Goal: Task Accomplishment & Management: Manage account settings

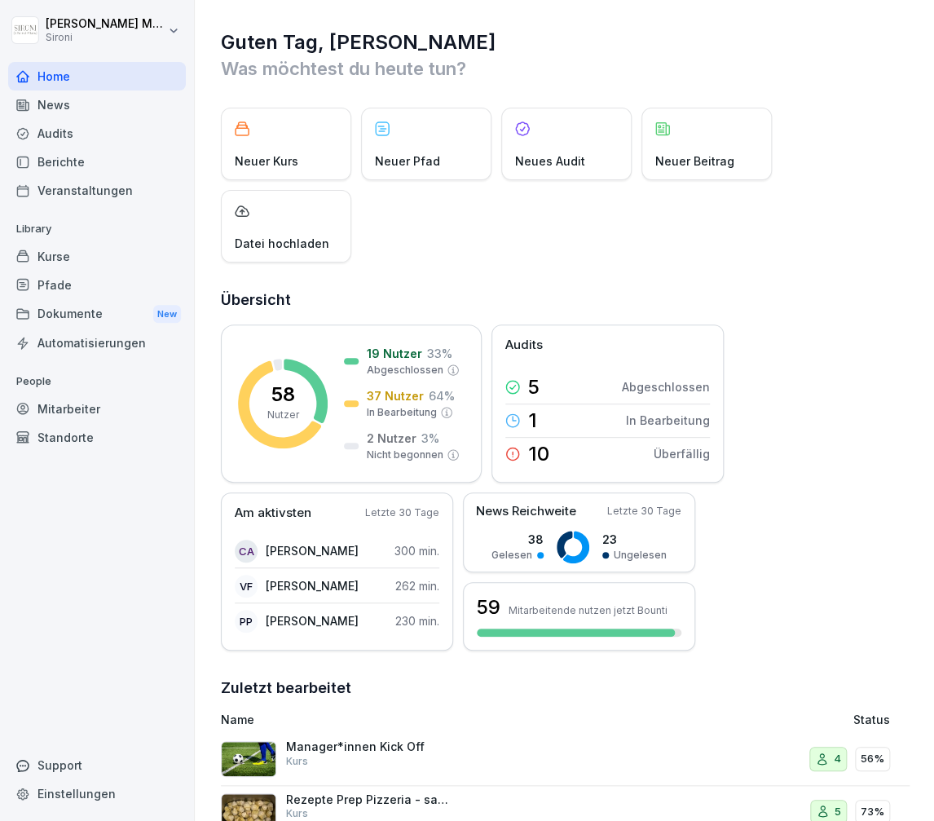
click at [51, 253] on div "Kurse" at bounding box center [97, 256] width 178 height 29
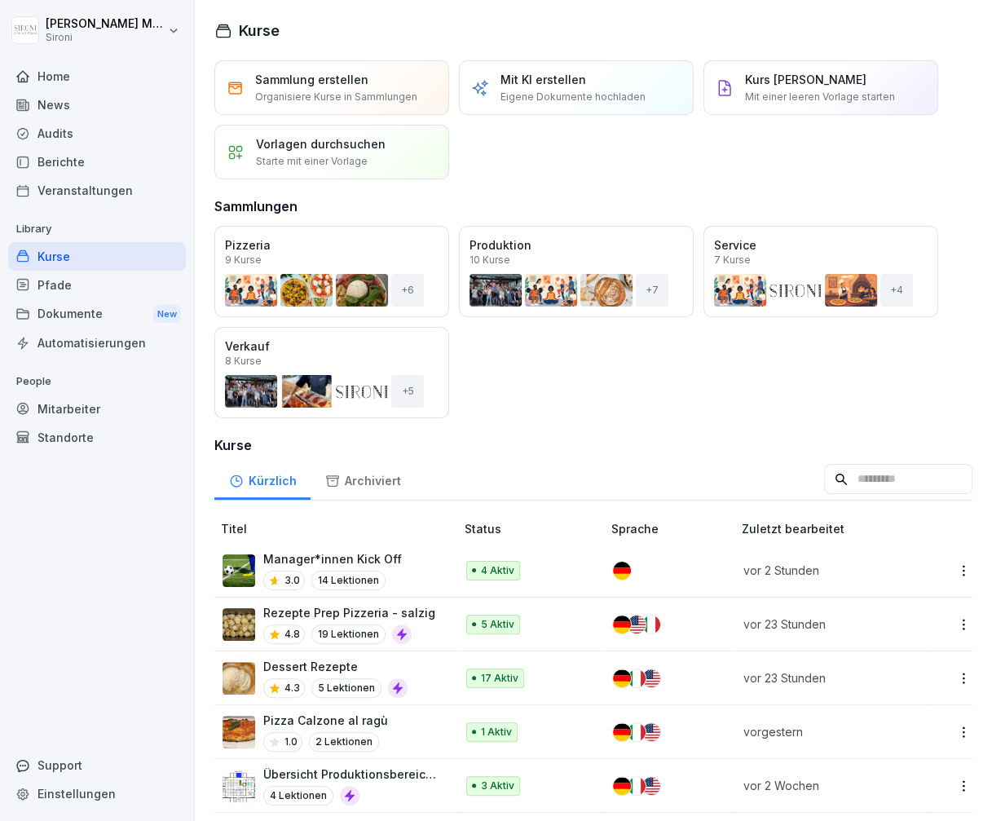
click at [280, 557] on p "Manager*innen Kick Off" at bounding box center [332, 558] width 139 height 17
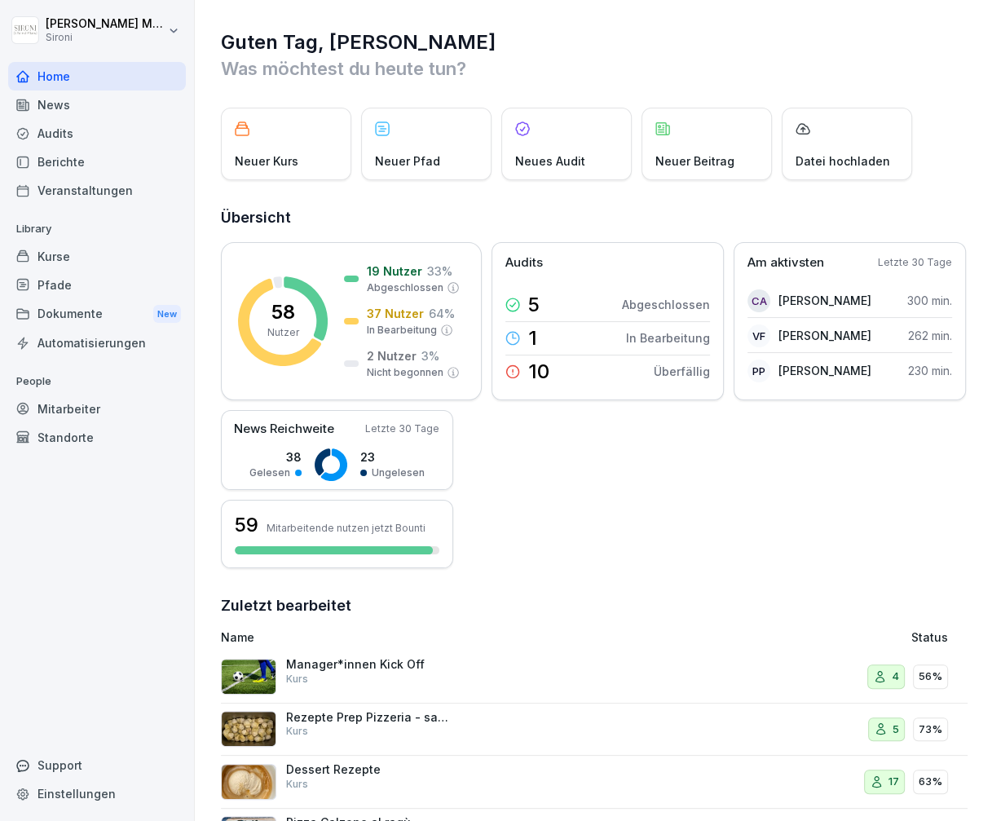
click at [67, 281] on div "Pfade" at bounding box center [97, 285] width 178 height 29
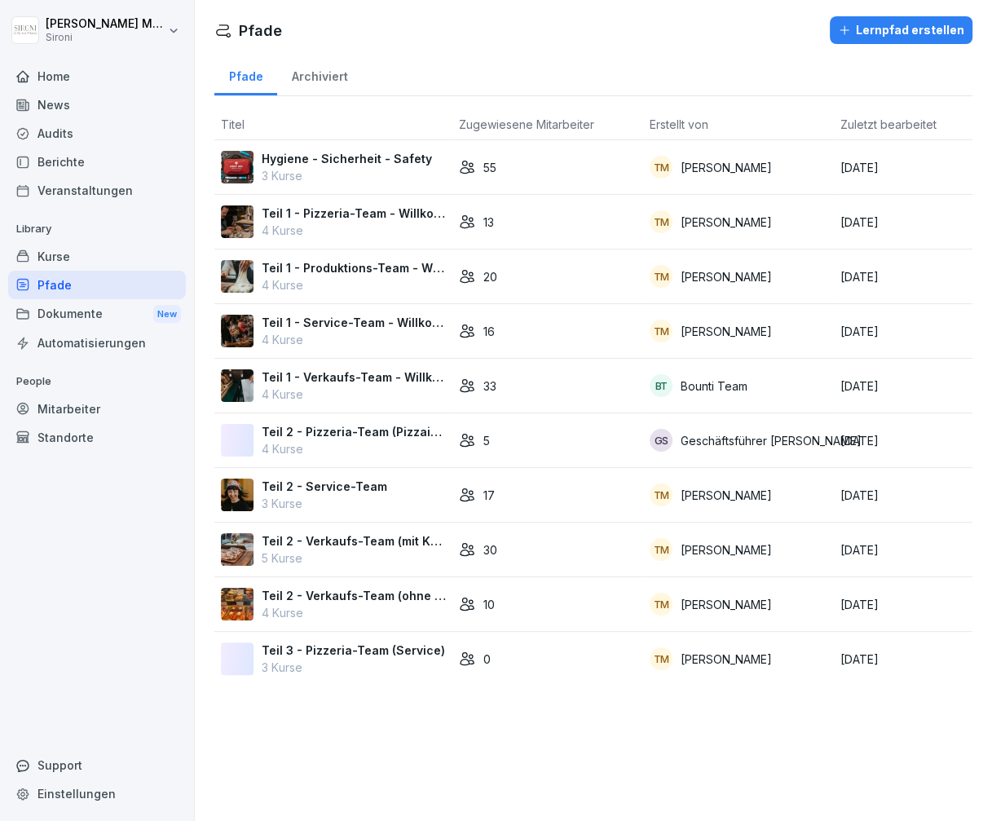
click at [78, 254] on div "Kurse" at bounding box center [97, 256] width 178 height 29
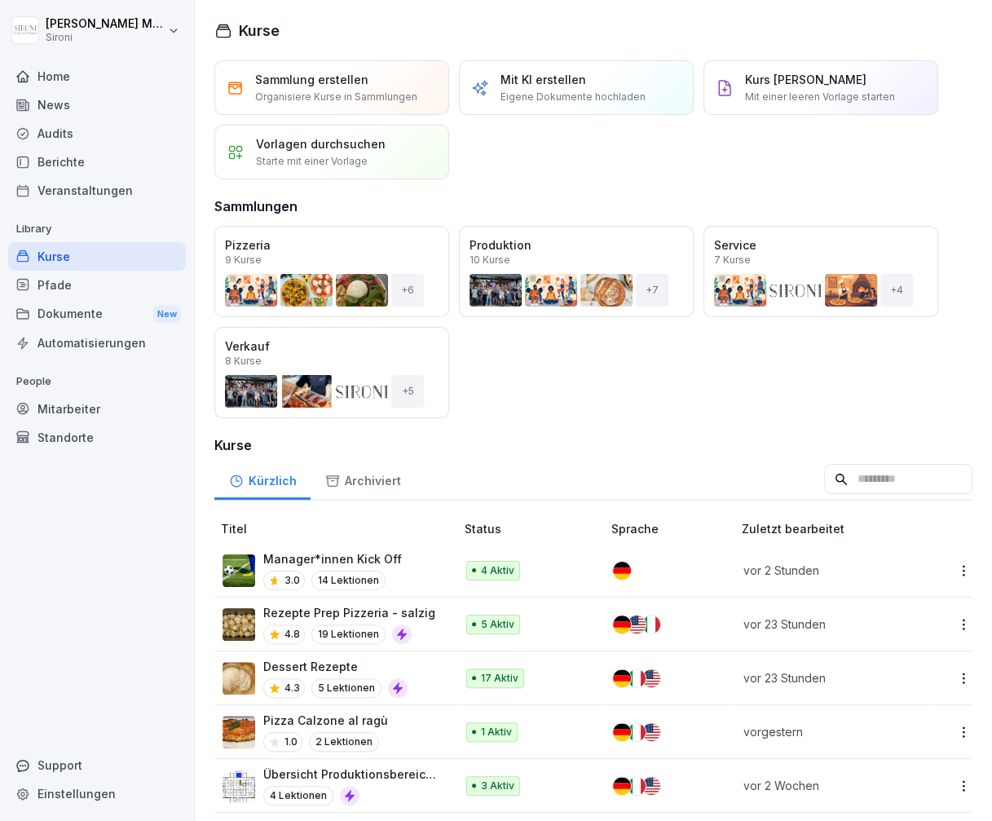
click at [313, 715] on p "Pizza Calzone al ragù" at bounding box center [325, 719] width 125 height 17
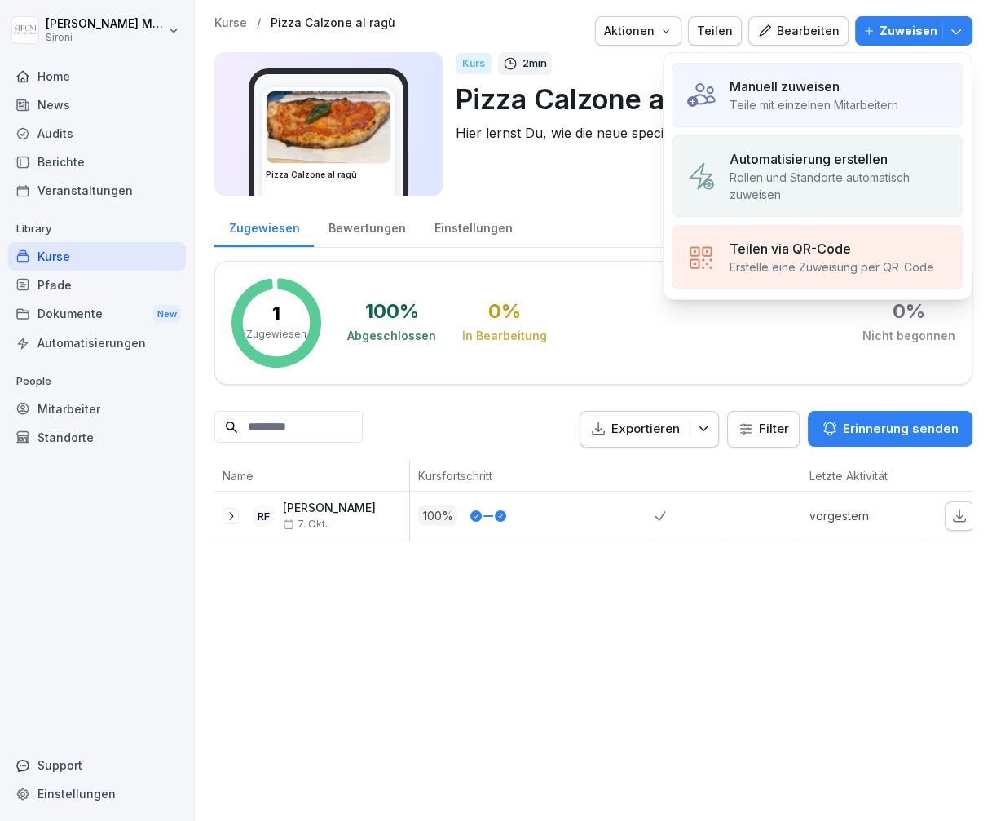
click at [823, 92] on p "Manuell zuweisen" at bounding box center [784, 87] width 110 height 20
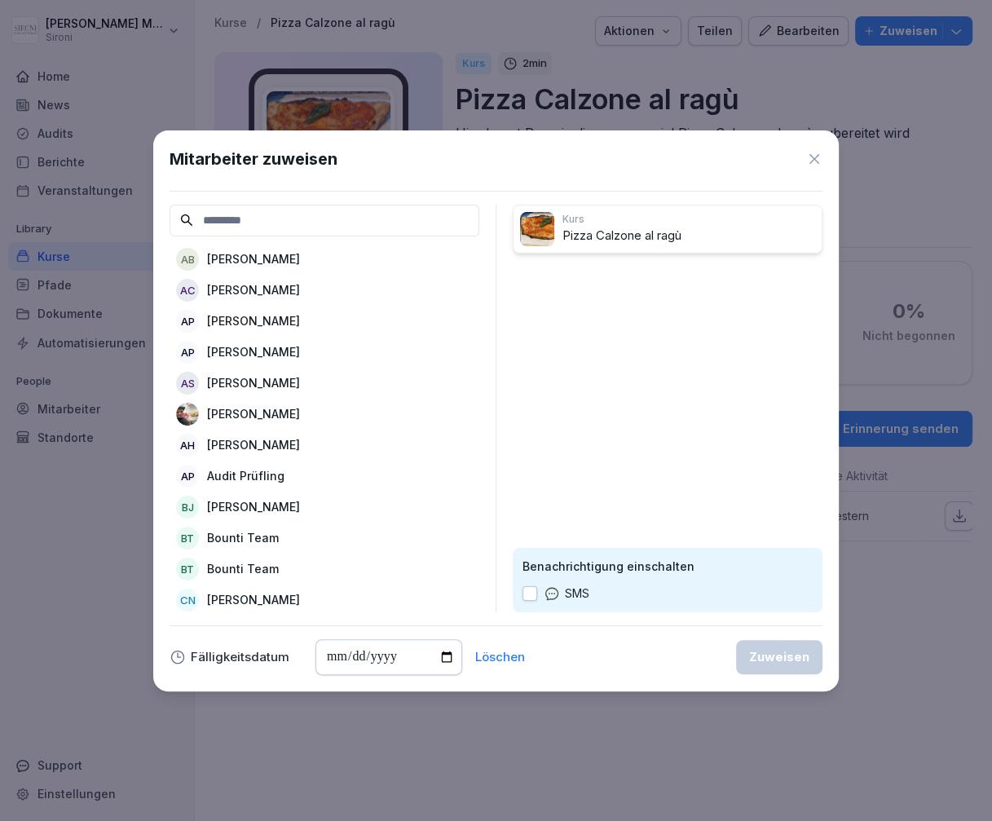
click at [267, 210] on input at bounding box center [324, 221] width 310 height 32
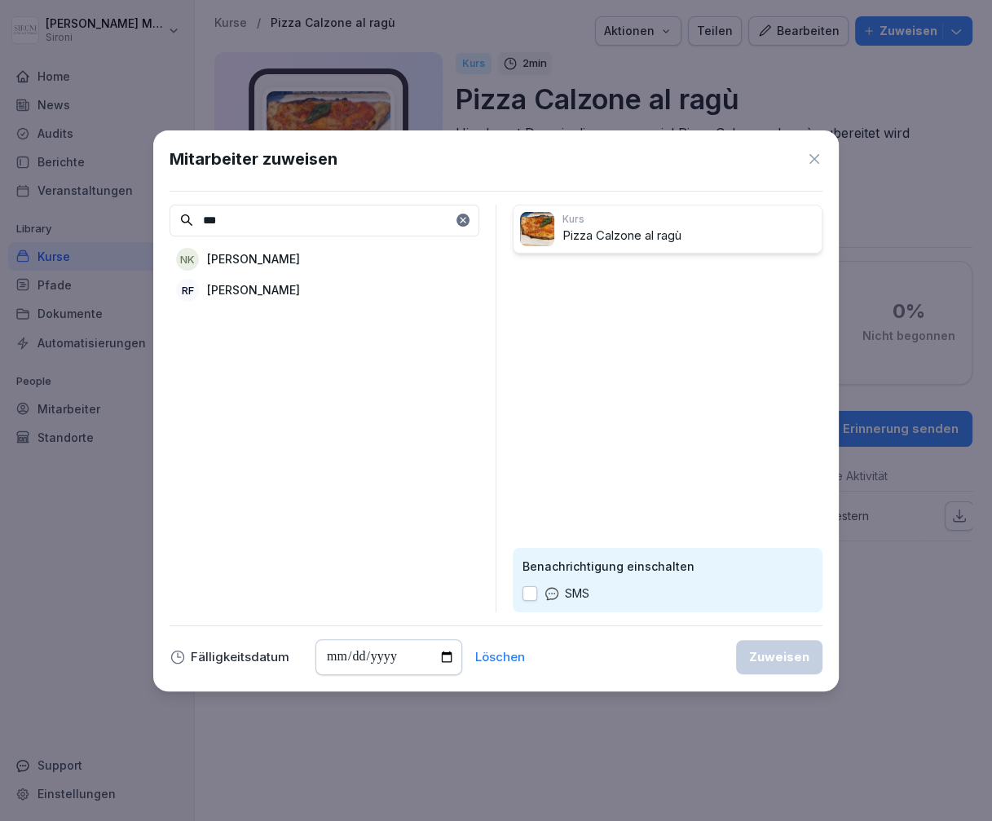
type input "***"
click at [247, 280] on div "RF Renato Furmiglieri" at bounding box center [324, 289] width 310 height 29
click at [761, 653] on div "Zuweisen" at bounding box center [779, 657] width 60 height 18
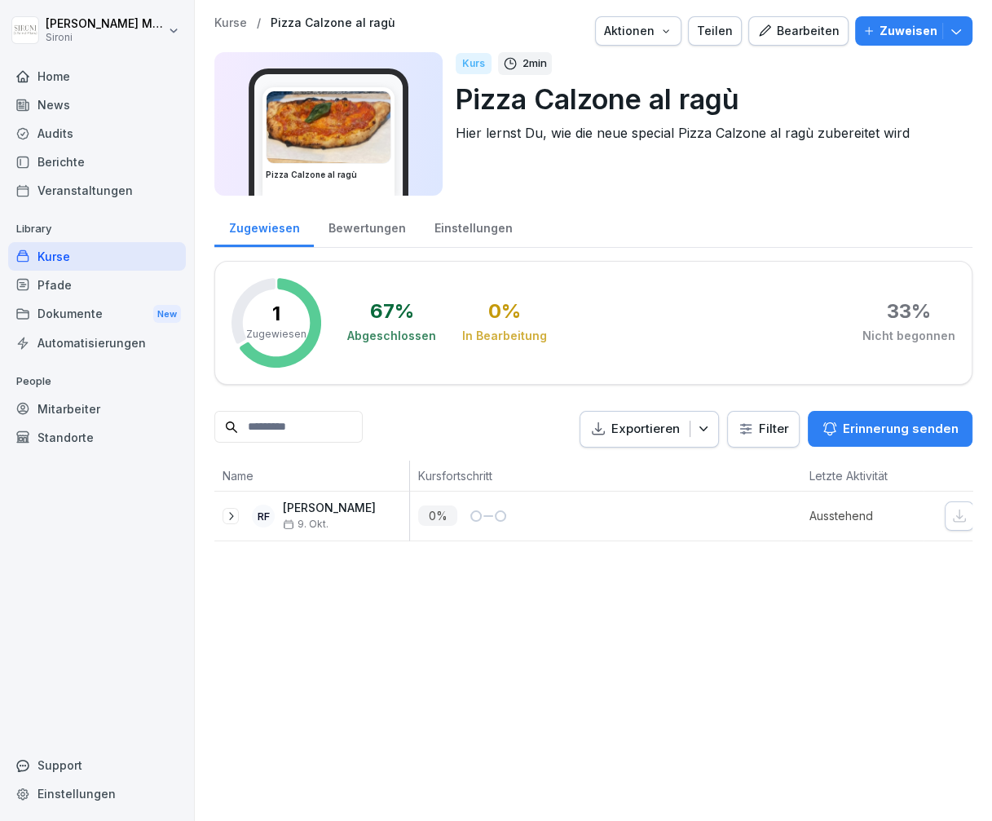
click at [54, 257] on div "Kurse" at bounding box center [97, 256] width 178 height 29
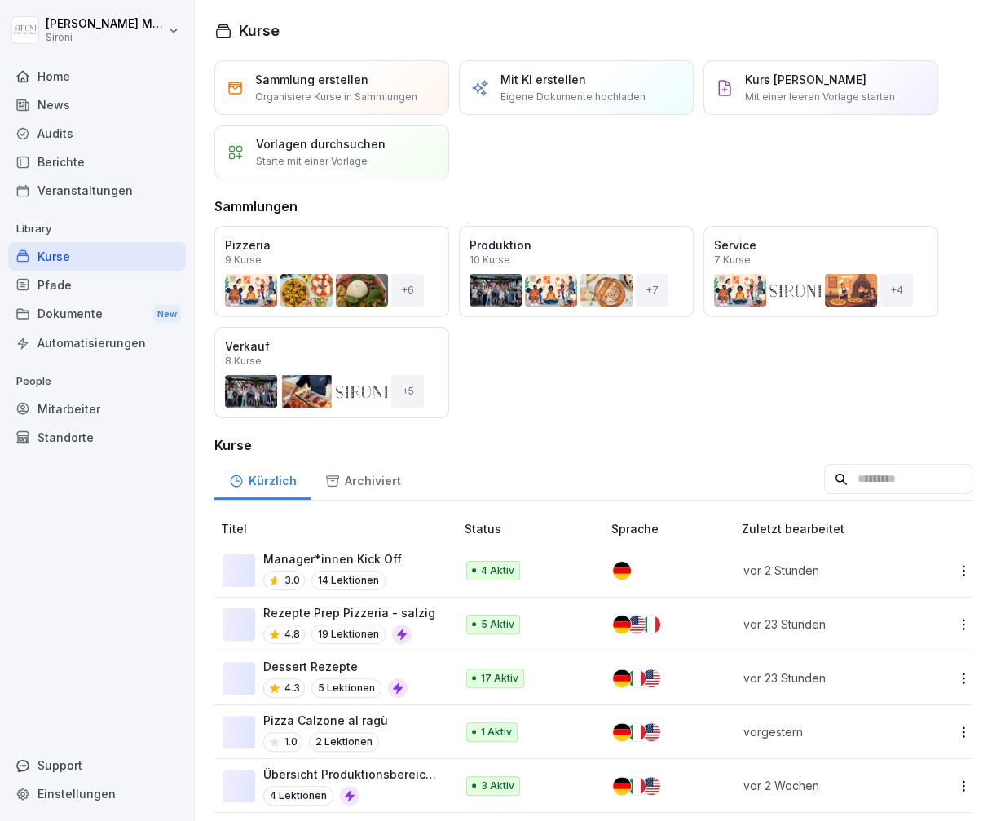
click at [54, 257] on div "Kurse" at bounding box center [97, 256] width 178 height 29
click at [397, 565] on div "Manager*innen Kick Off 3.0 14 Lektionen" at bounding box center [330, 570] width 216 height 40
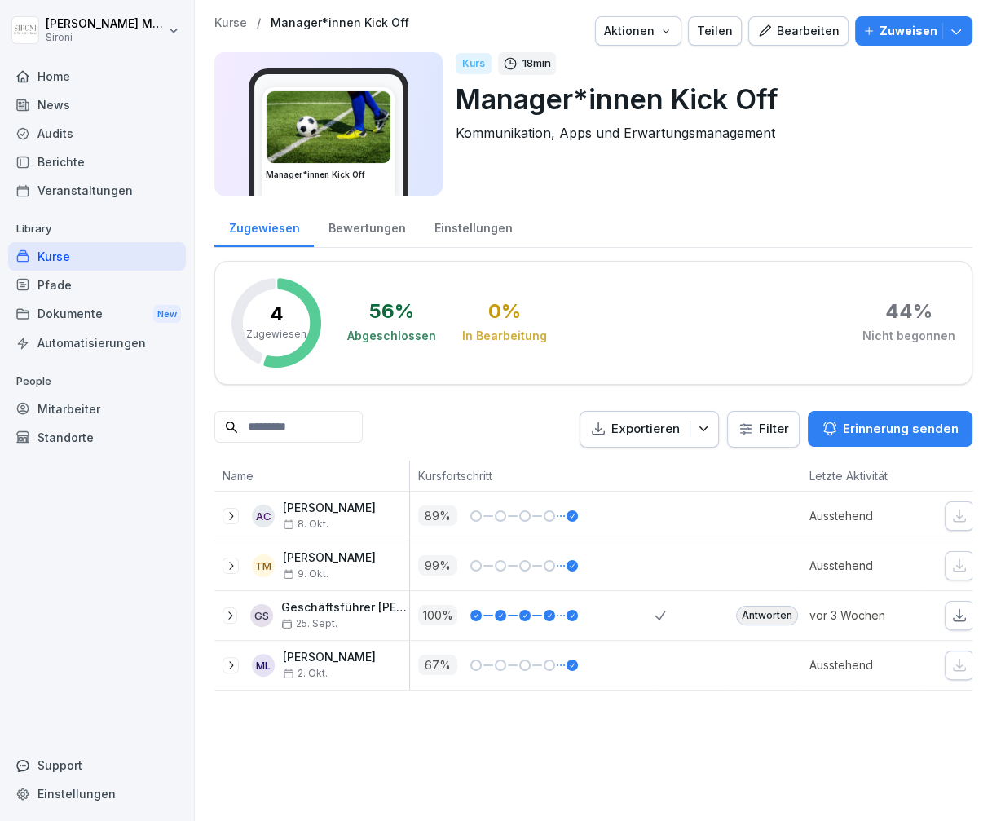
click at [232, 564] on icon at bounding box center [231, 565] width 4 height 8
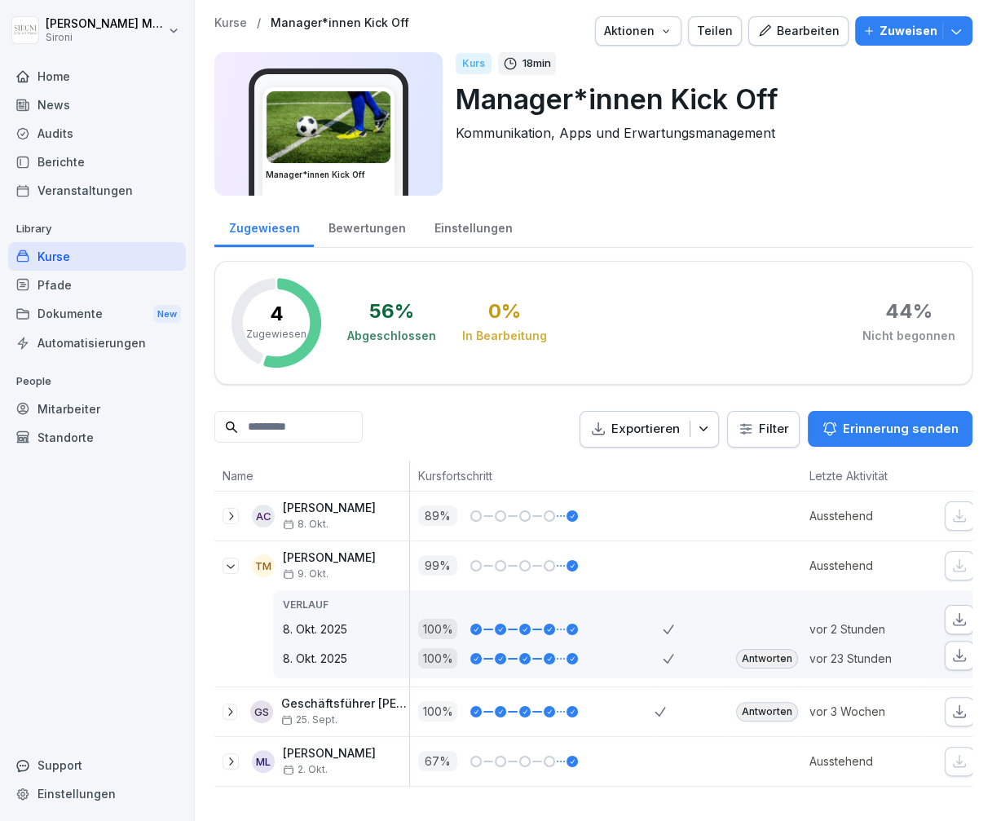
click at [233, 518] on icon at bounding box center [230, 515] width 13 height 13
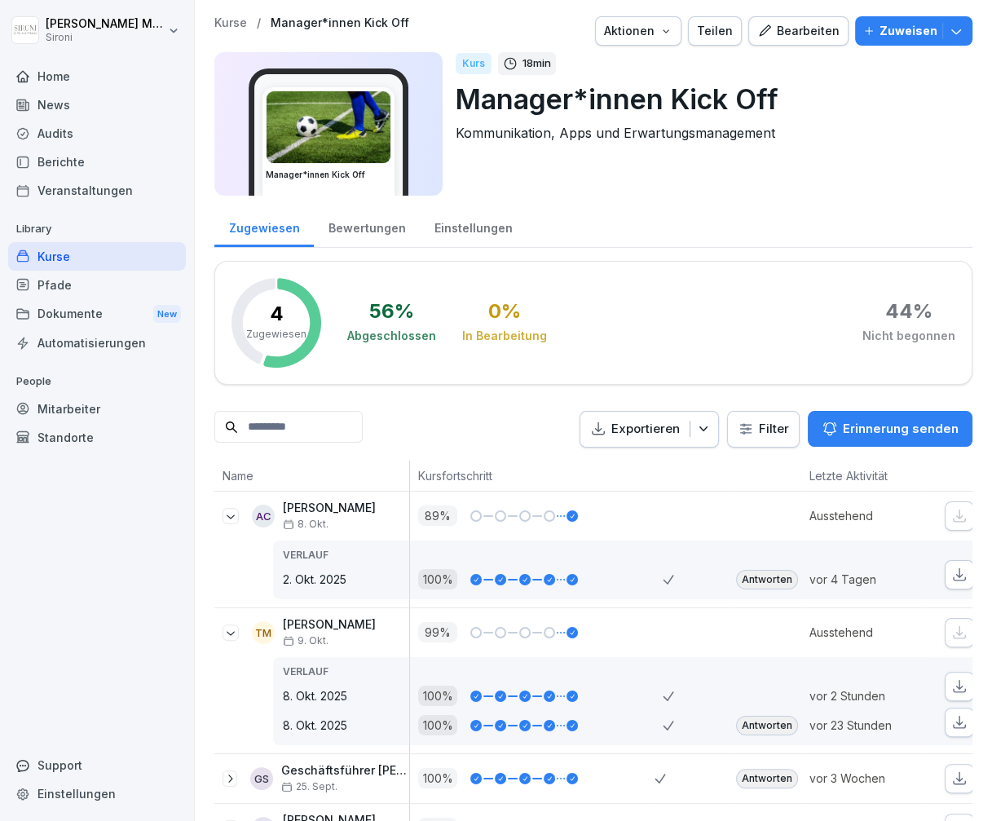
click at [233, 518] on icon at bounding box center [230, 515] width 13 height 13
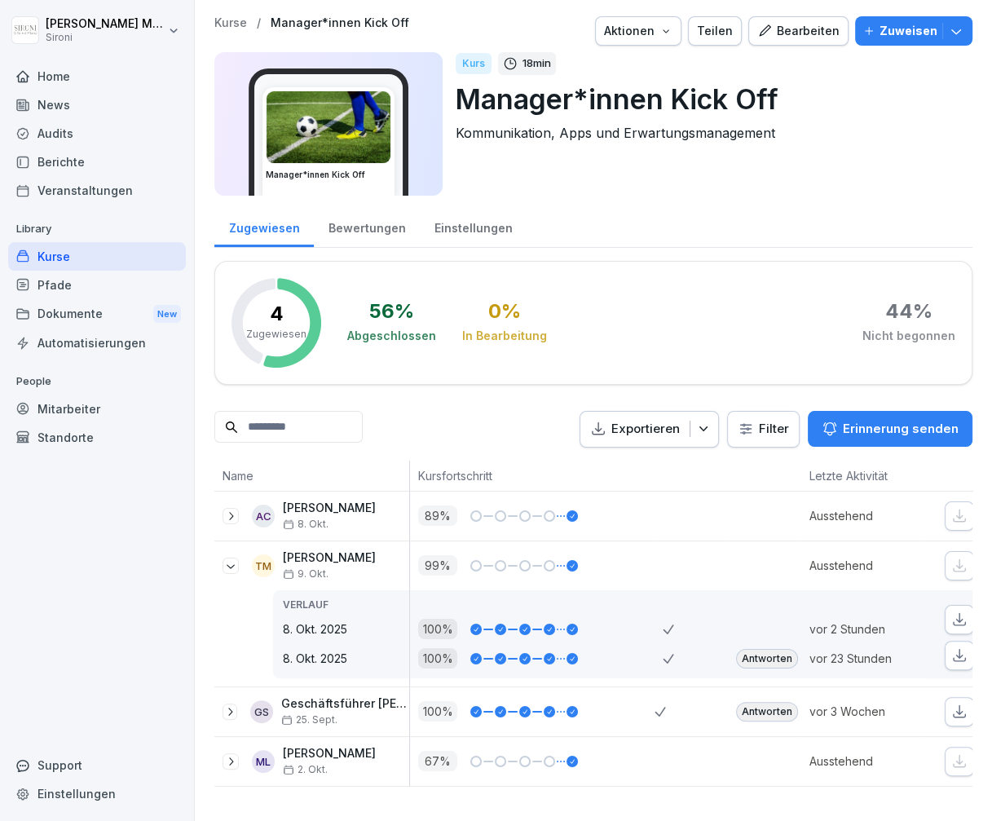
click at [231, 761] on icon at bounding box center [230, 761] width 13 height 13
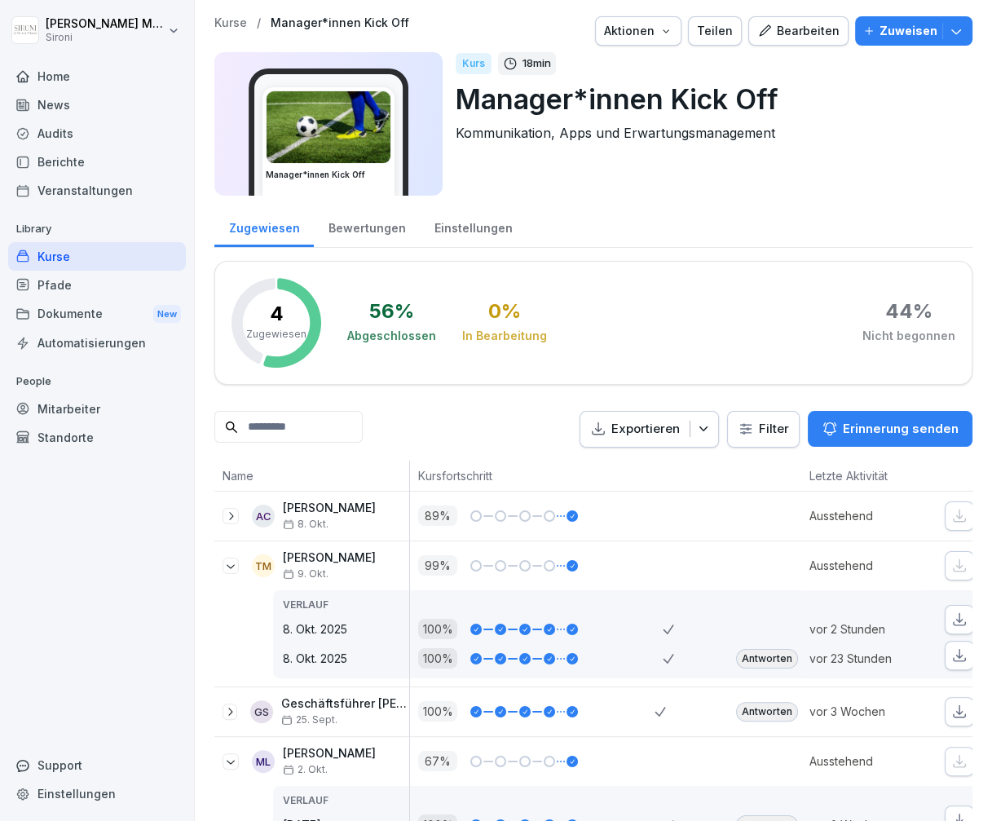
scroll to position [46, 0]
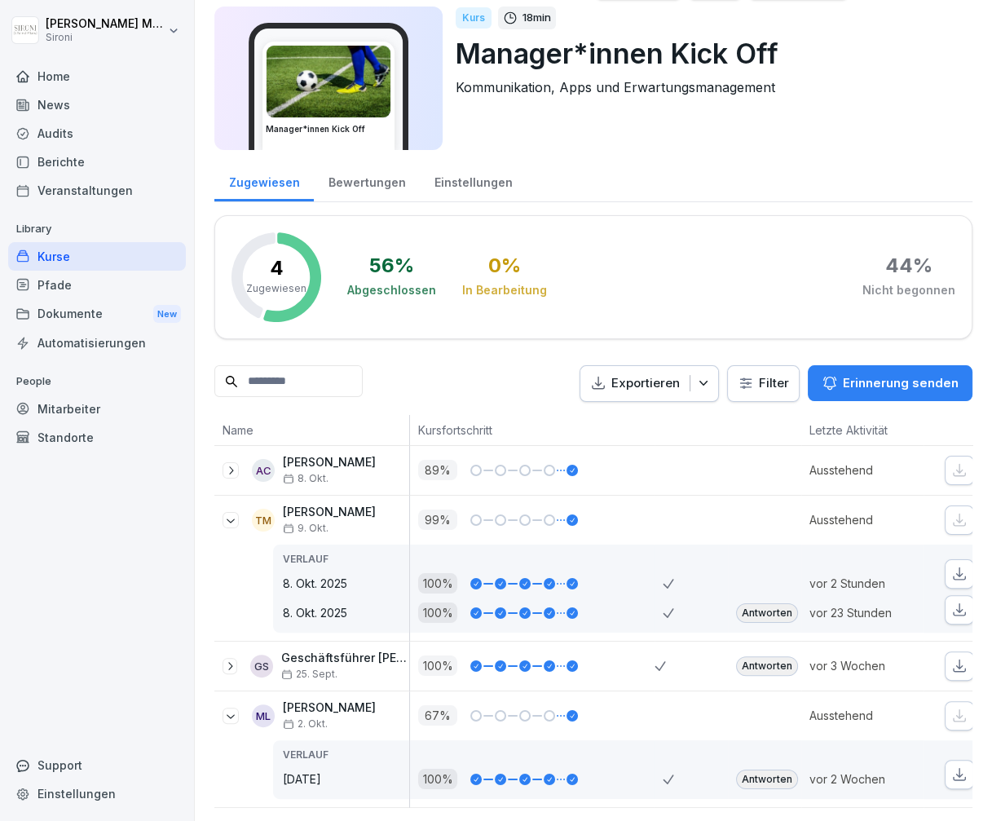
click at [232, 719] on div at bounding box center [230, 715] width 16 height 16
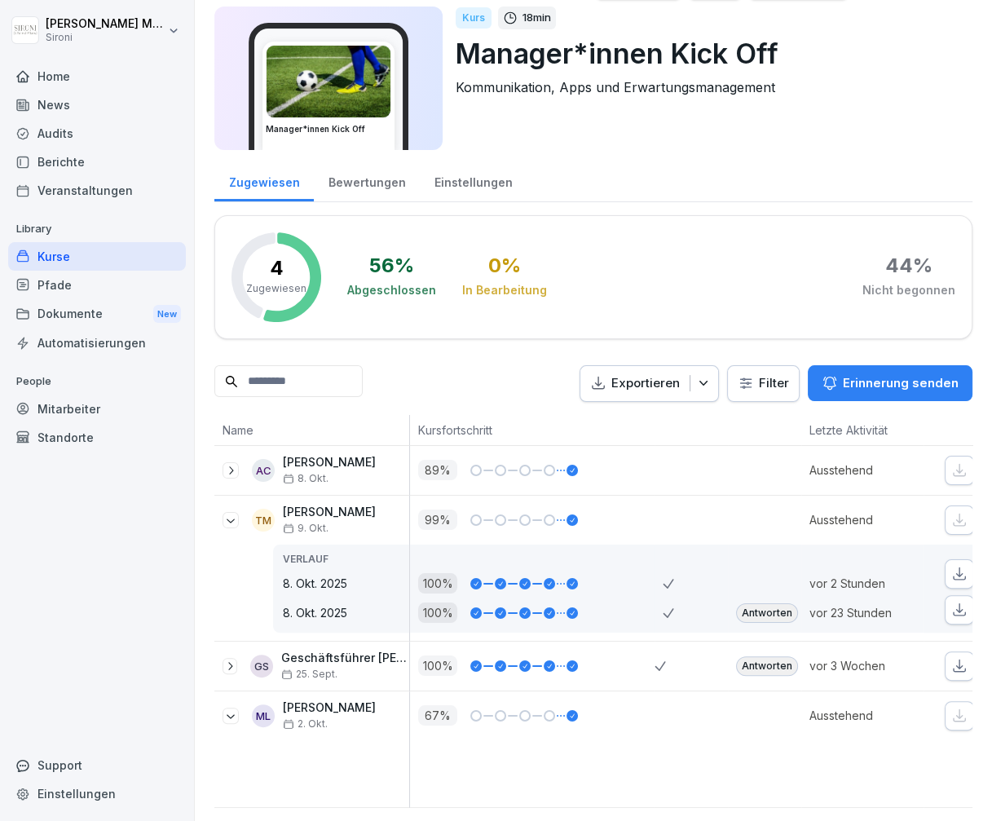
scroll to position [0, 0]
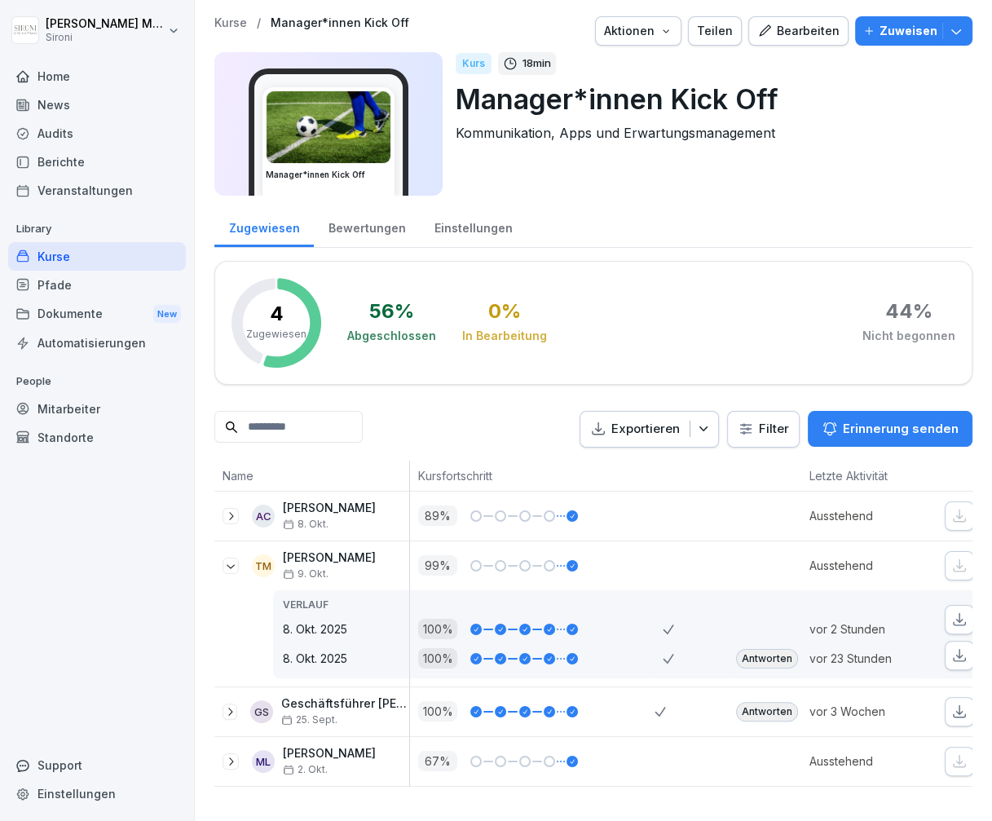
click at [59, 257] on div "Kurse" at bounding box center [97, 256] width 178 height 29
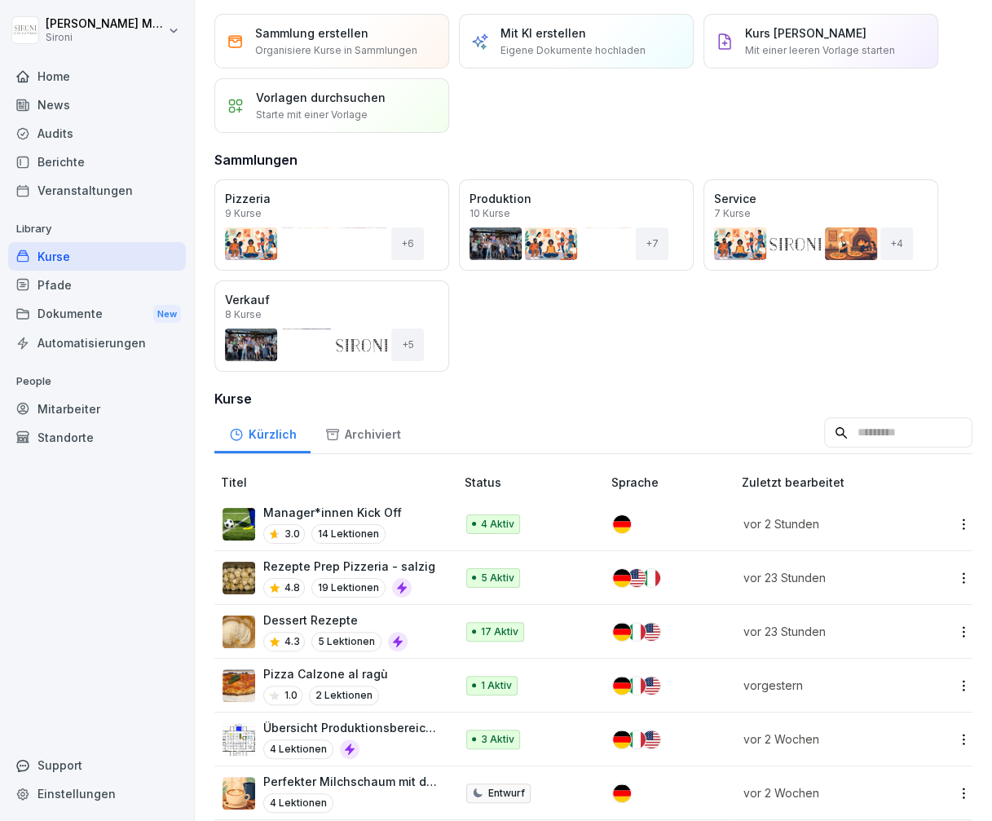
scroll to position [46, 0]
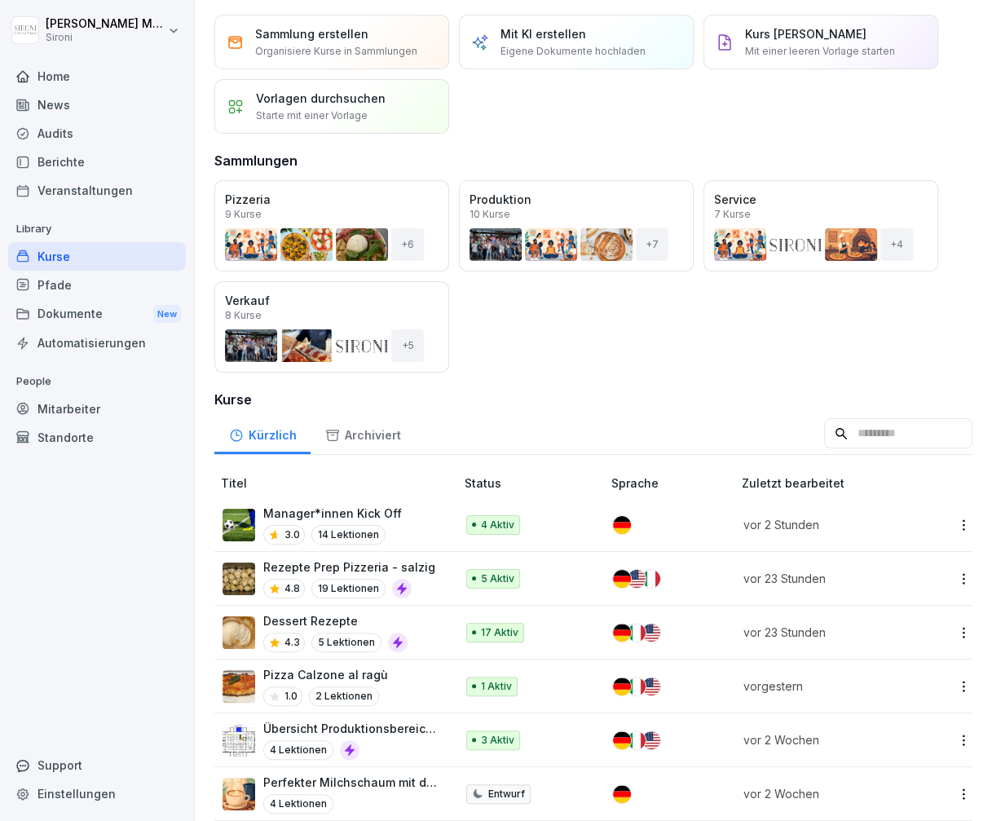
click at [0, 0] on div "Öffnen" at bounding box center [0, 0] width 0 height 0
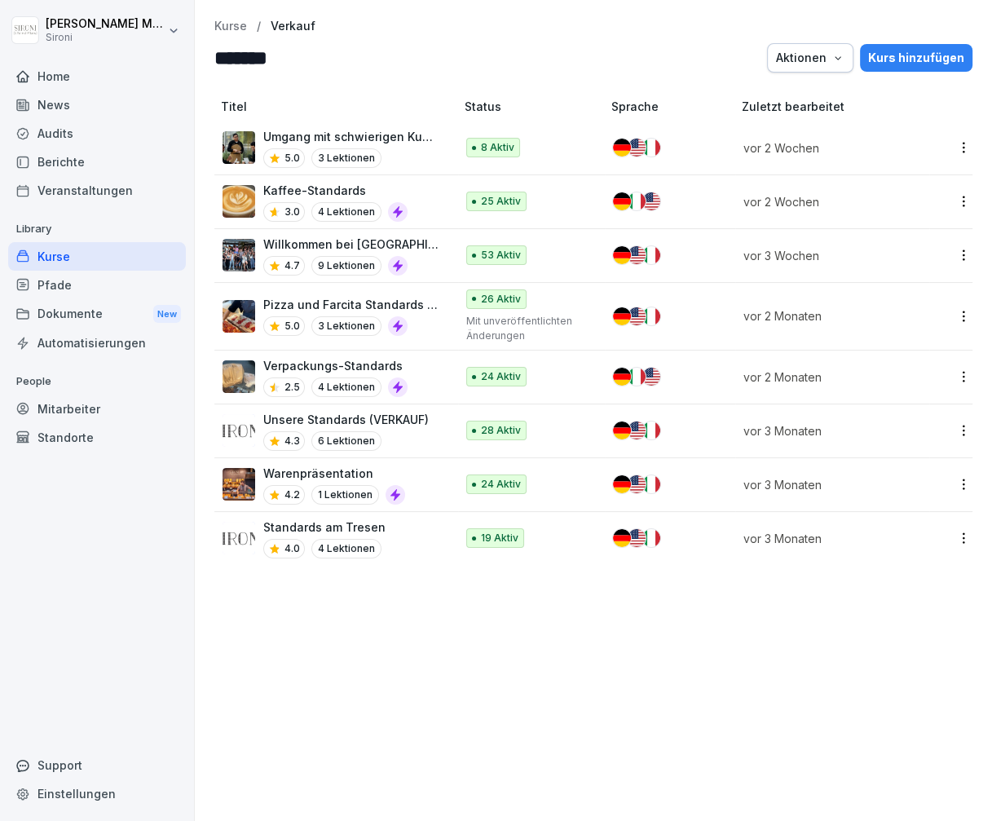
click at [307, 539] on div "4.0 4 Lektionen" at bounding box center [324, 549] width 122 height 20
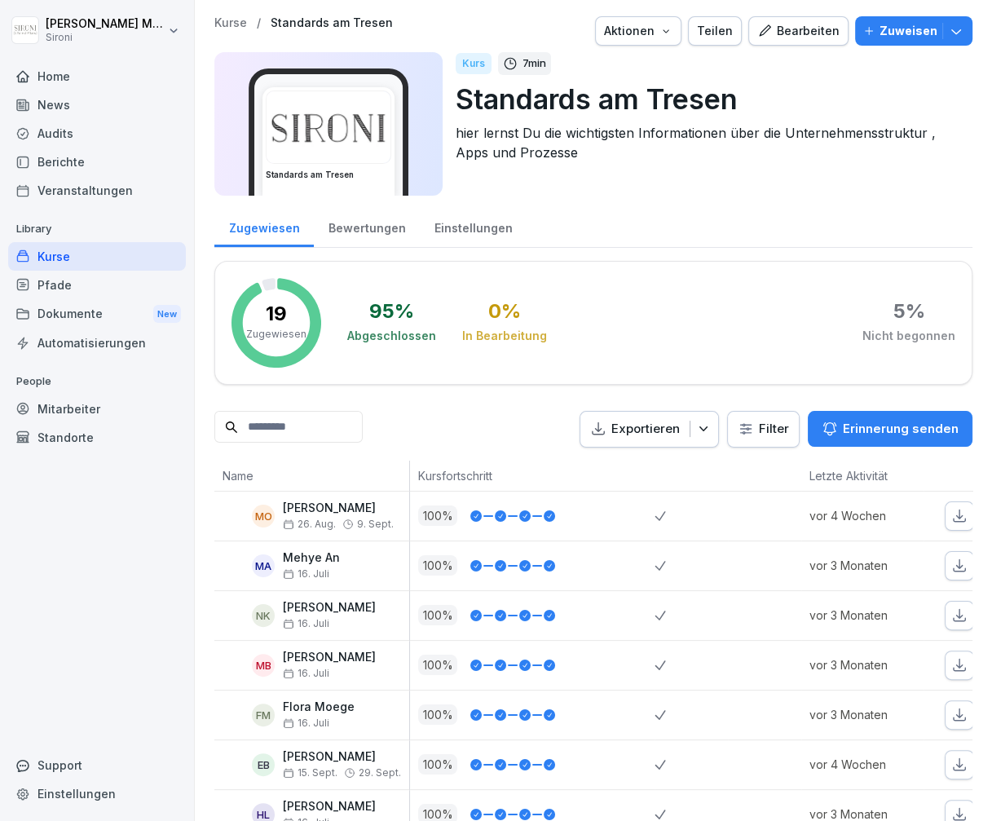
click at [785, 34] on div "Bearbeiten" at bounding box center [798, 31] width 82 height 18
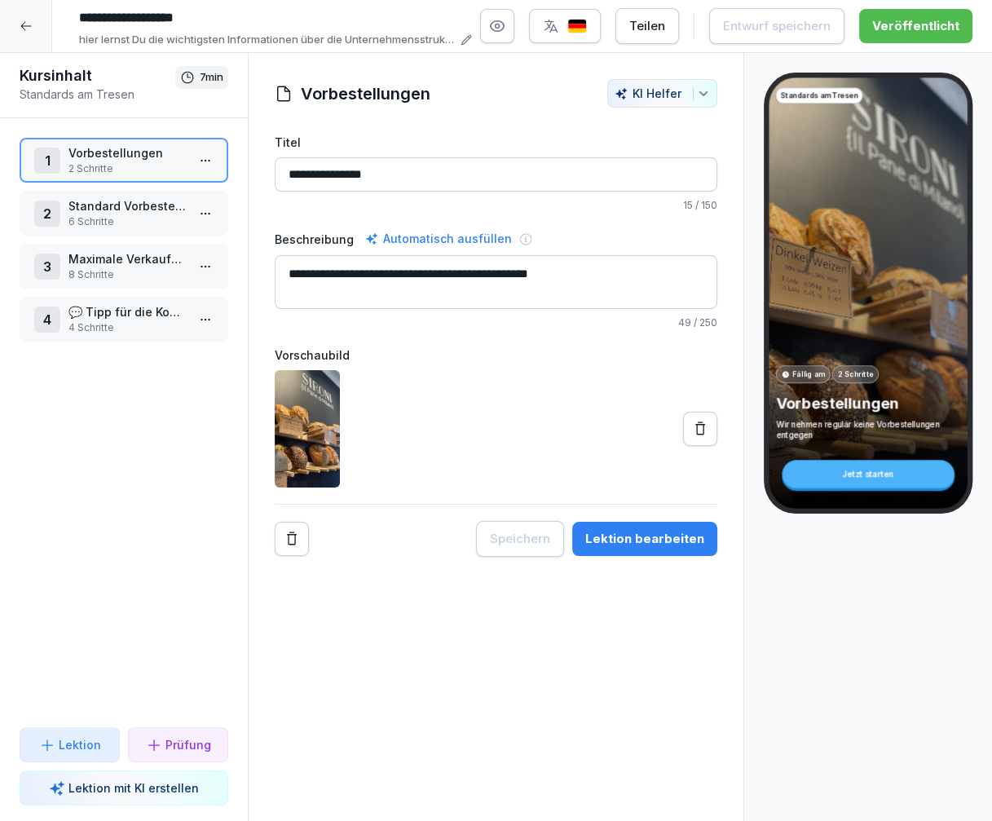
click at [123, 214] on p "6 Schritte" at bounding box center [126, 221] width 117 height 15
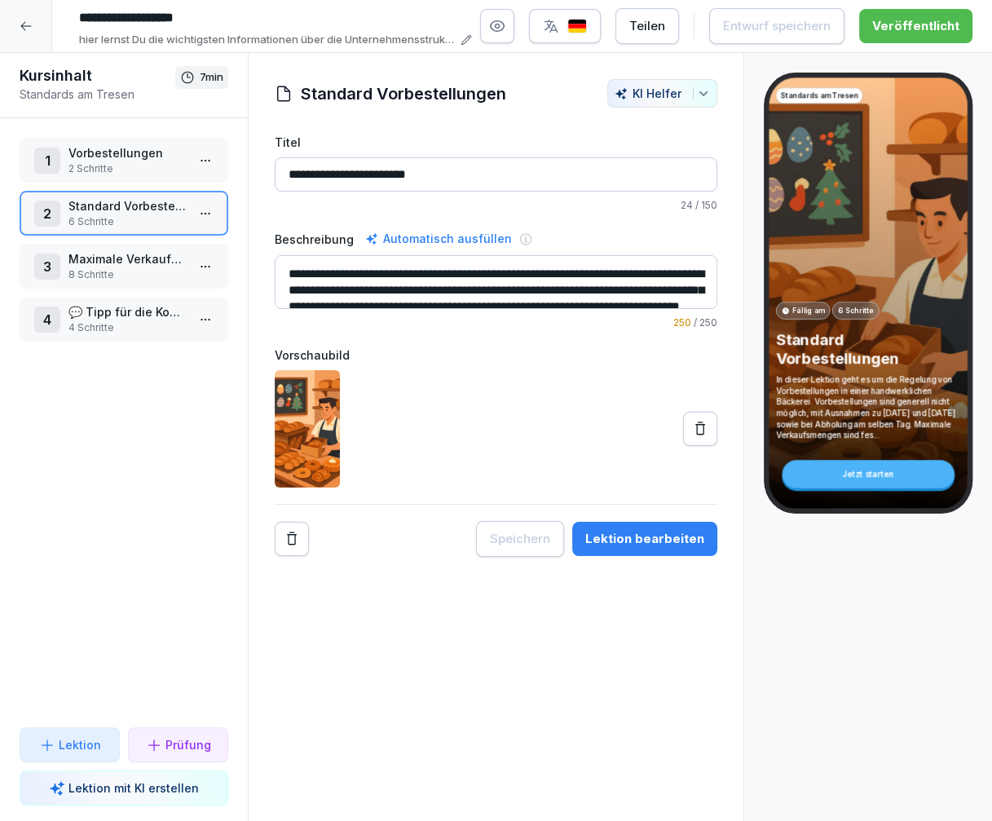
scroll to position [33, 0]
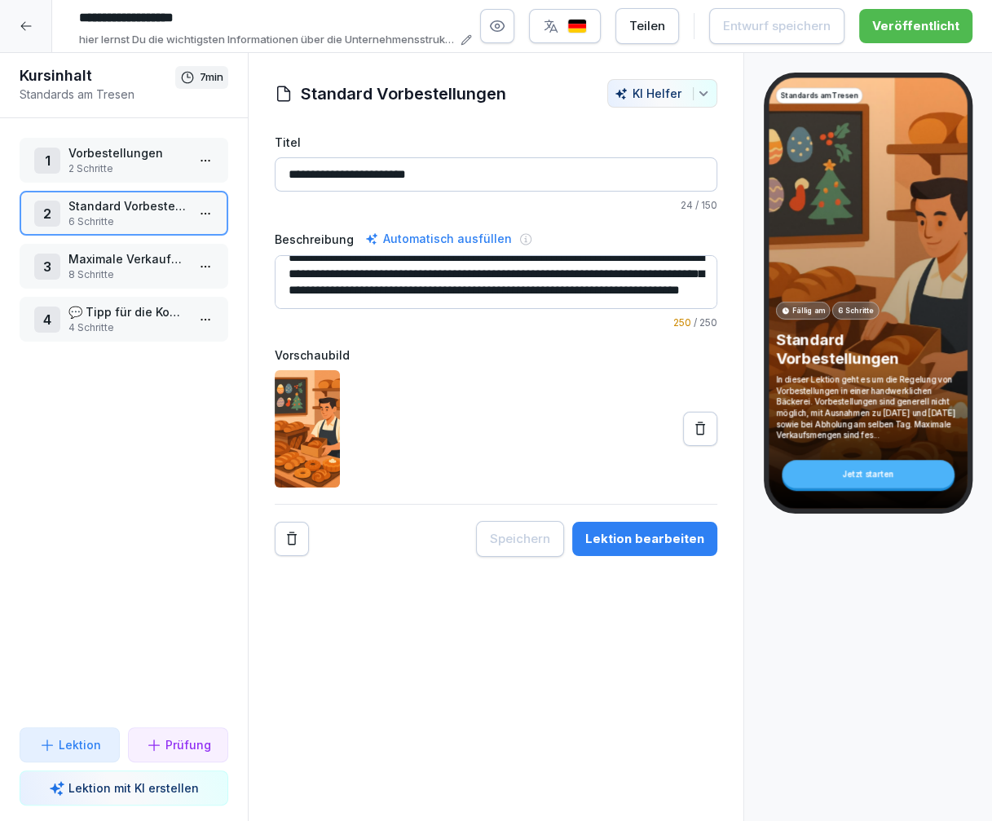
click at [207, 210] on html "**********" at bounding box center [496, 410] width 992 height 821
click at [191, 251] on div "Schritte bearbeiten" at bounding box center [144, 243] width 125 height 17
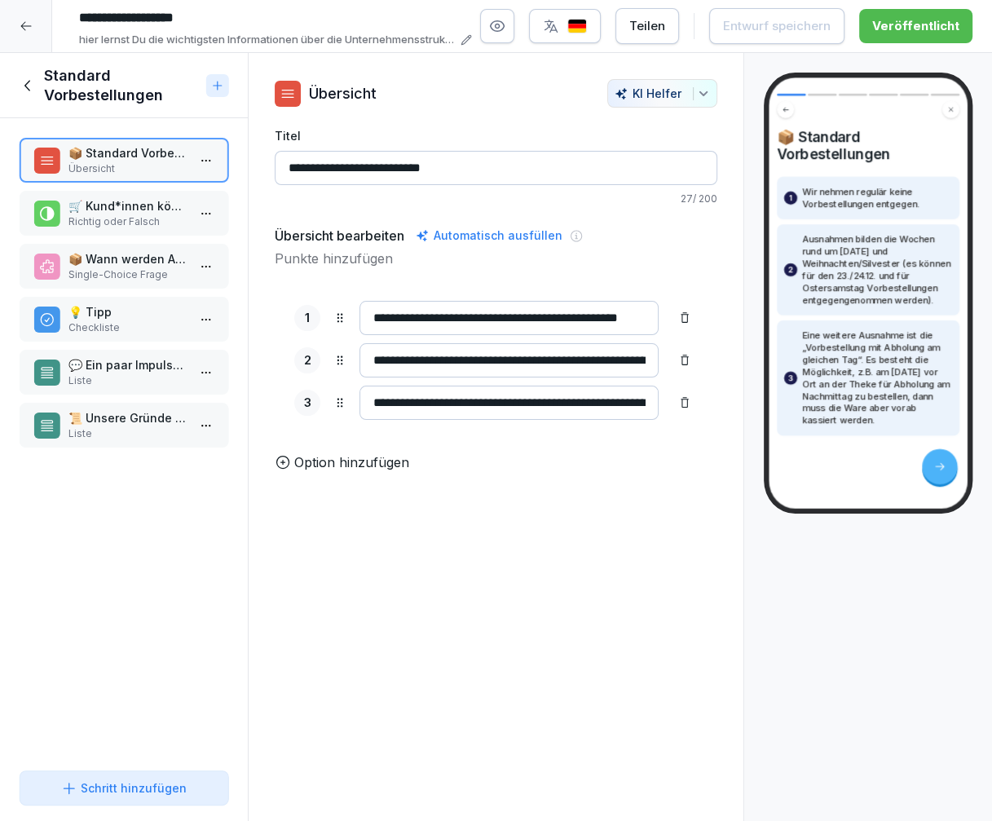
click at [458, 403] on input "**********" at bounding box center [508, 402] width 299 height 34
click at [25, 86] on icon at bounding box center [29, 86] width 18 height 18
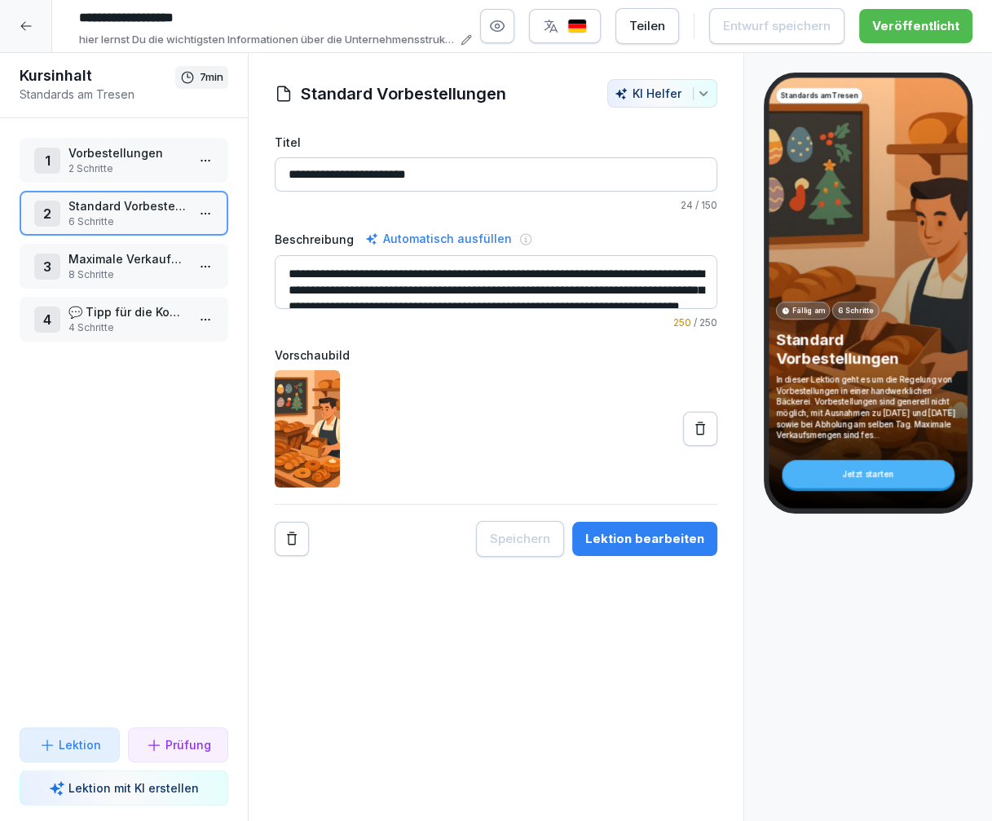
click at [21, 41] on div at bounding box center [26, 26] width 52 height 52
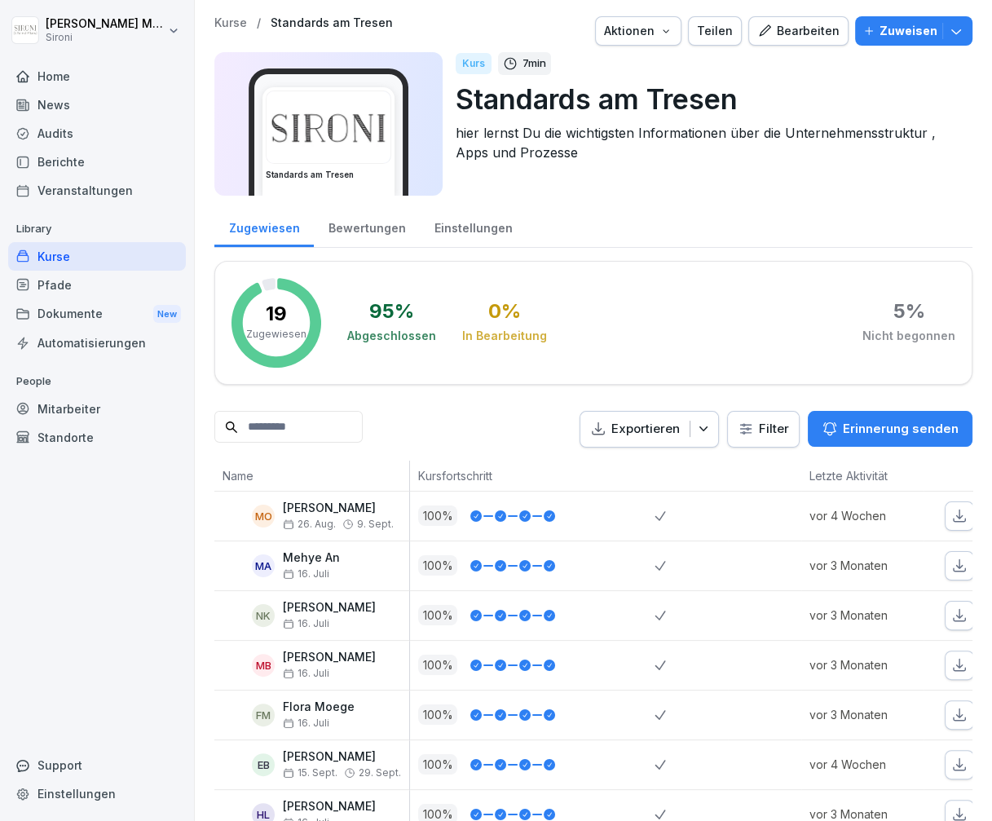
click at [803, 29] on div "Bearbeiten" at bounding box center [798, 31] width 82 height 18
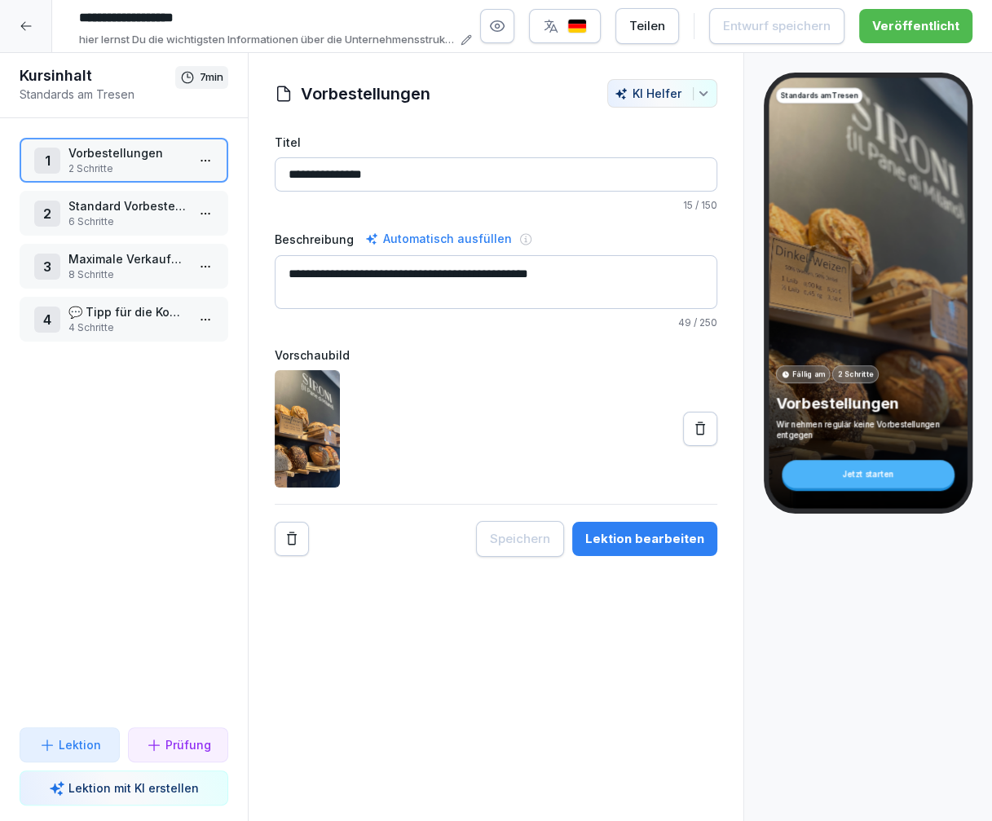
click at [29, 23] on icon at bounding box center [26, 26] width 13 height 13
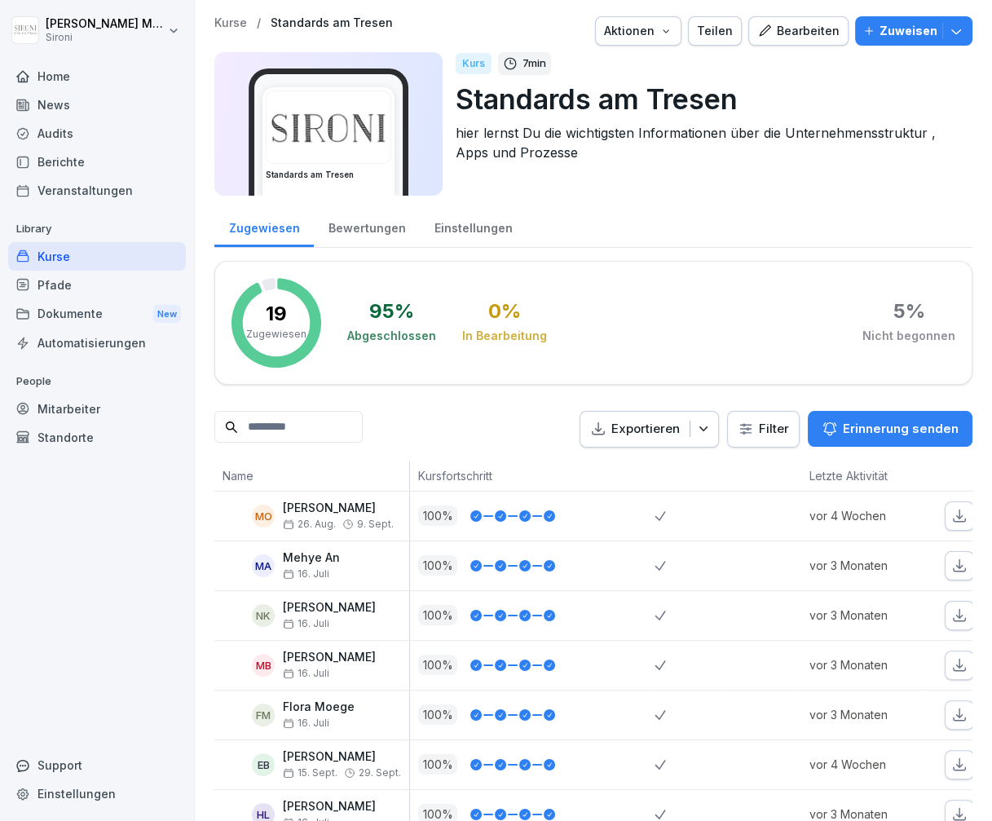
click at [70, 235] on p "Library" at bounding box center [97, 229] width 178 height 26
click at [66, 251] on div "Kurse" at bounding box center [97, 256] width 178 height 29
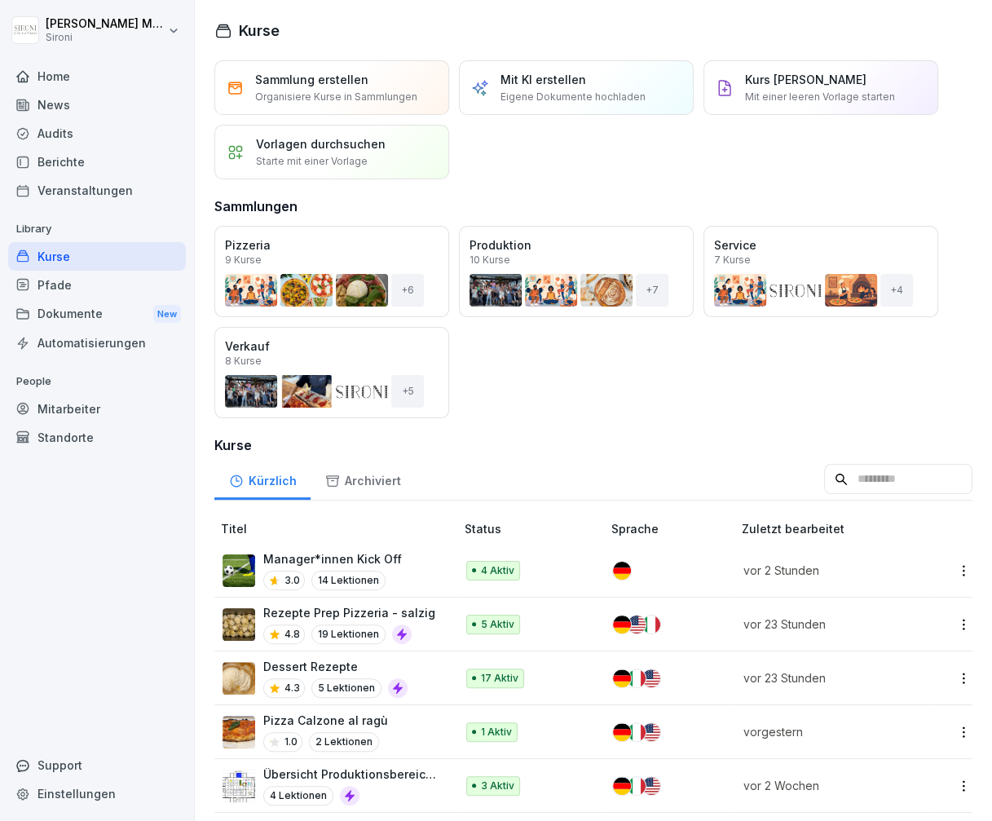
click at [0, 0] on div "Öffnen" at bounding box center [0, 0] width 0 height 0
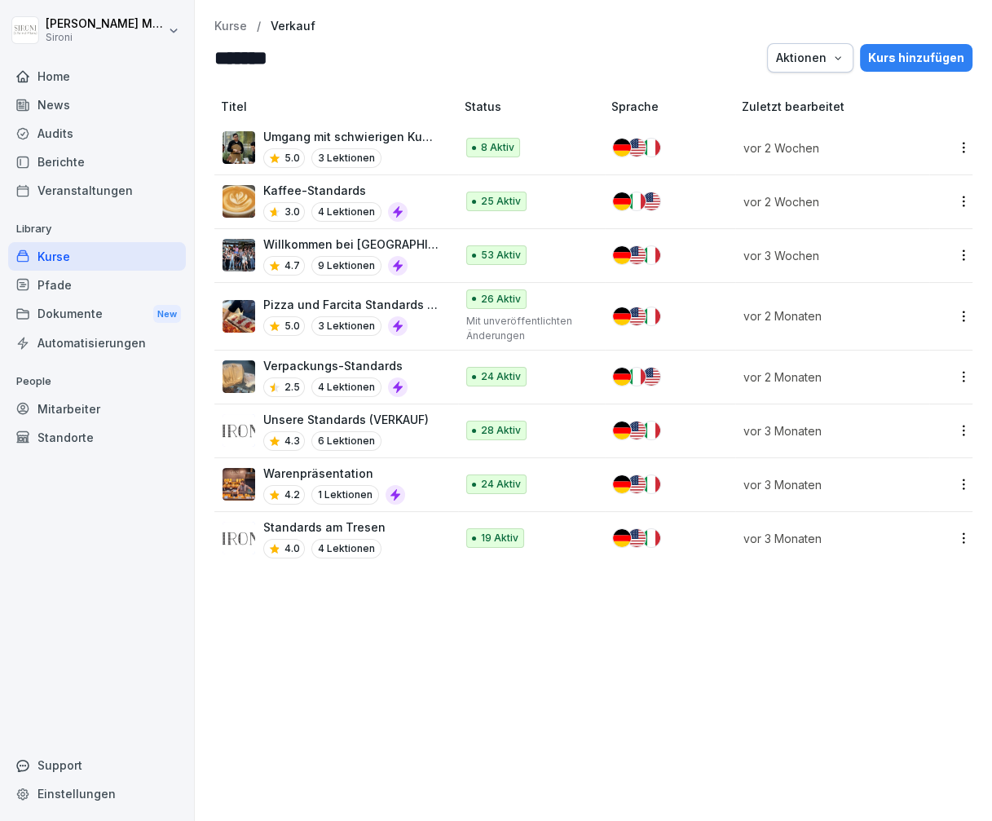
click at [329, 438] on p "6 Lektionen" at bounding box center [346, 441] width 70 height 20
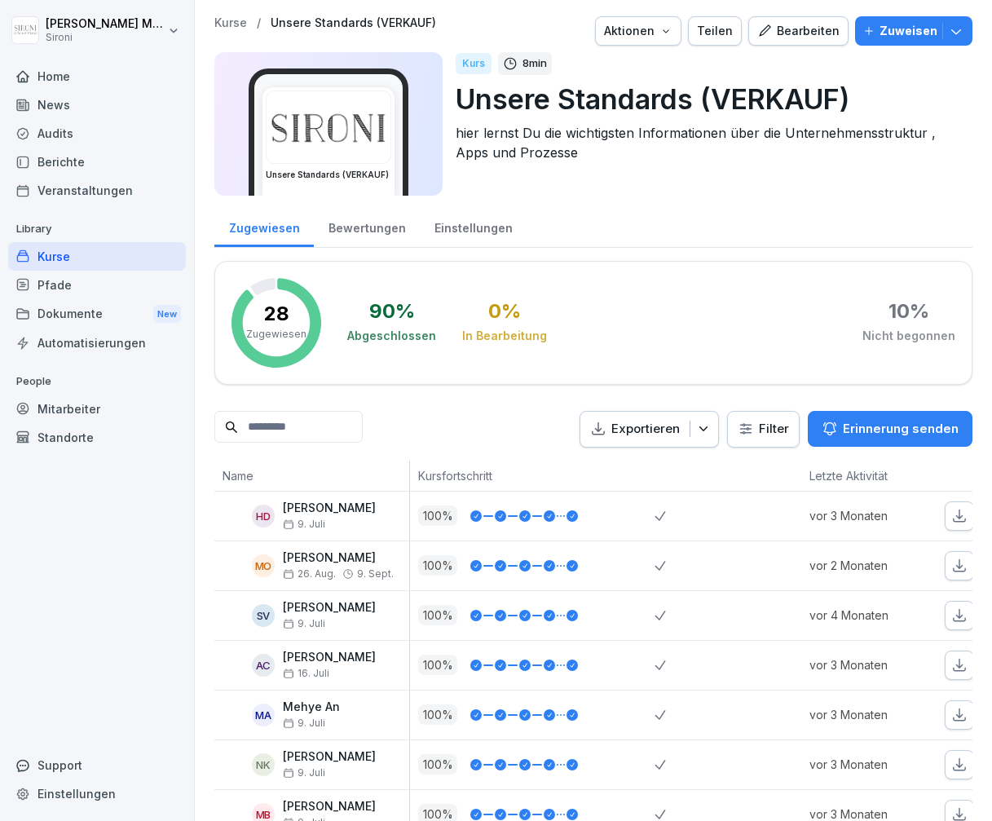
click at [822, 23] on div "Bearbeiten" at bounding box center [798, 31] width 82 height 18
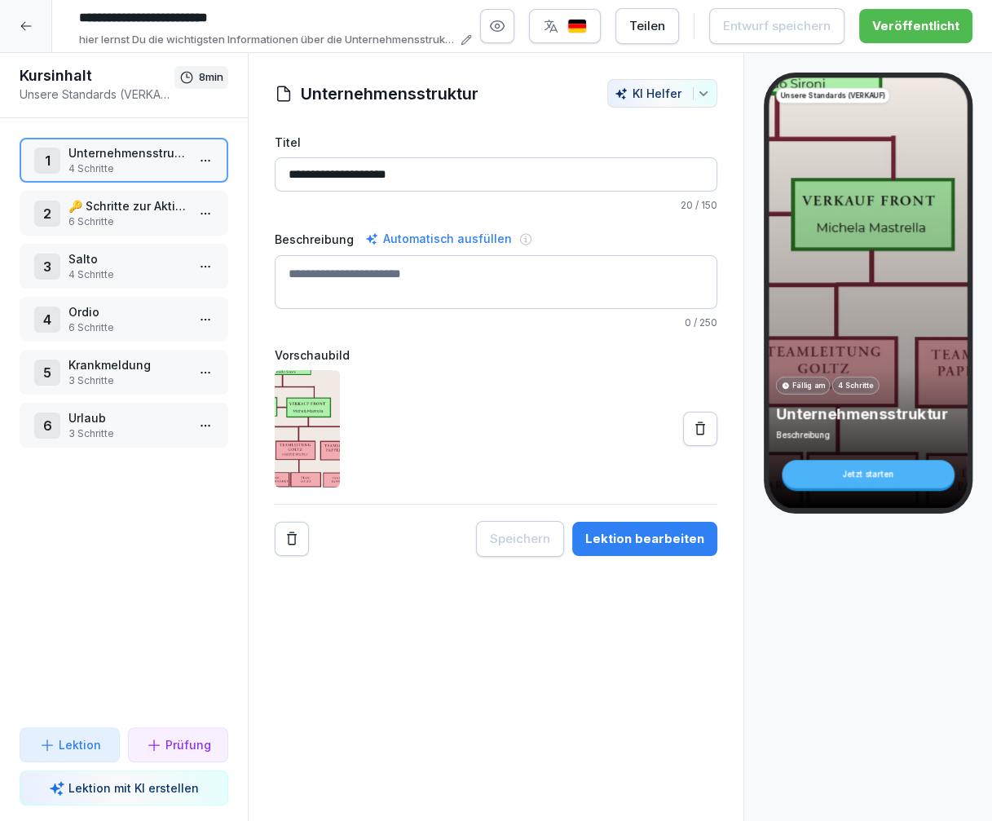
click at [144, 209] on p "🔑 Schritte zur Aktivierung des Agenda Portals" at bounding box center [126, 205] width 117 height 17
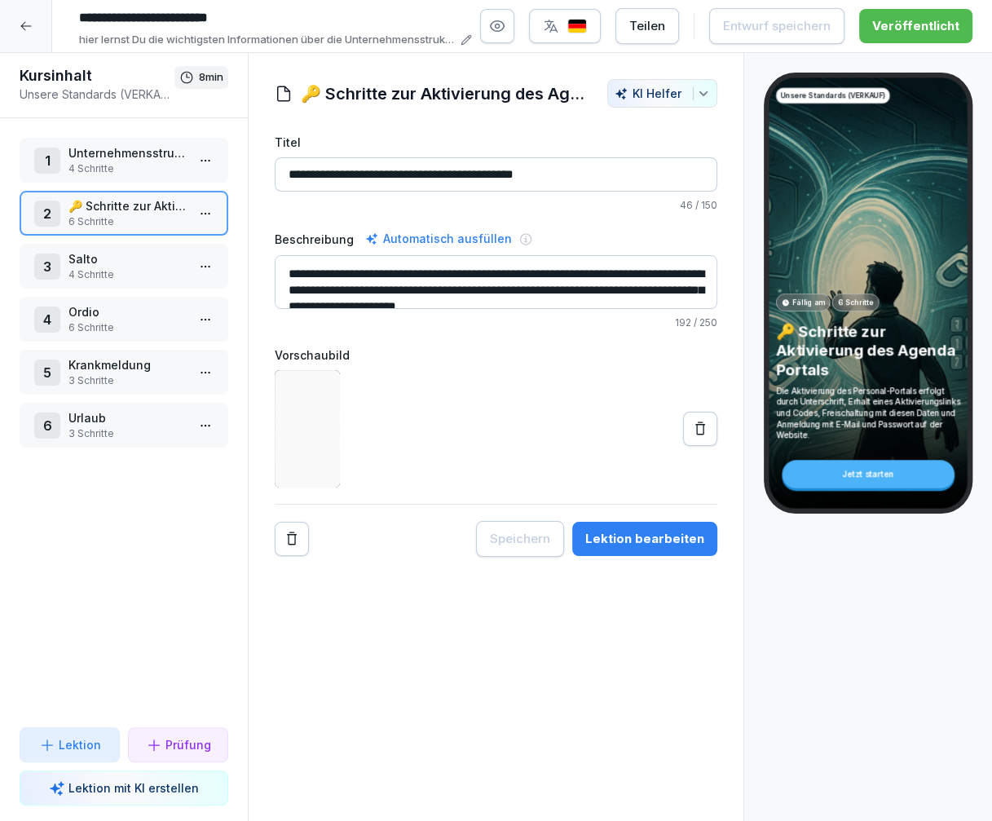
click at [121, 264] on p "Salto" at bounding box center [126, 258] width 117 height 17
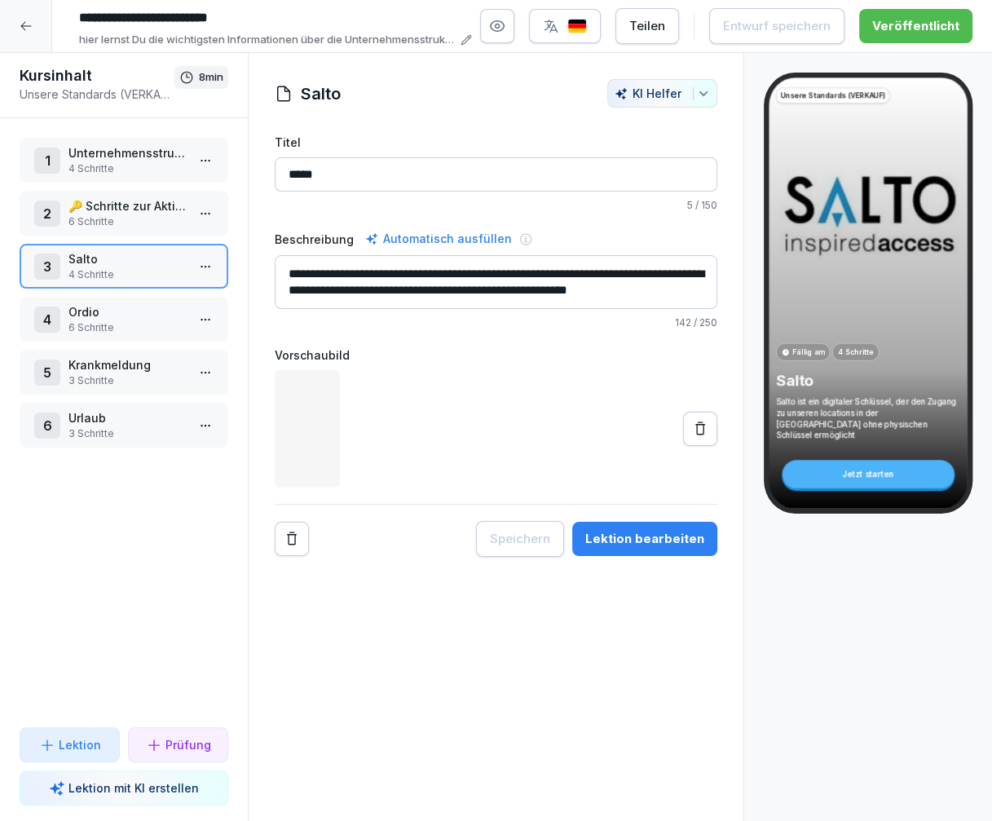
click at [108, 313] on p "Ordio" at bounding box center [126, 311] width 117 height 17
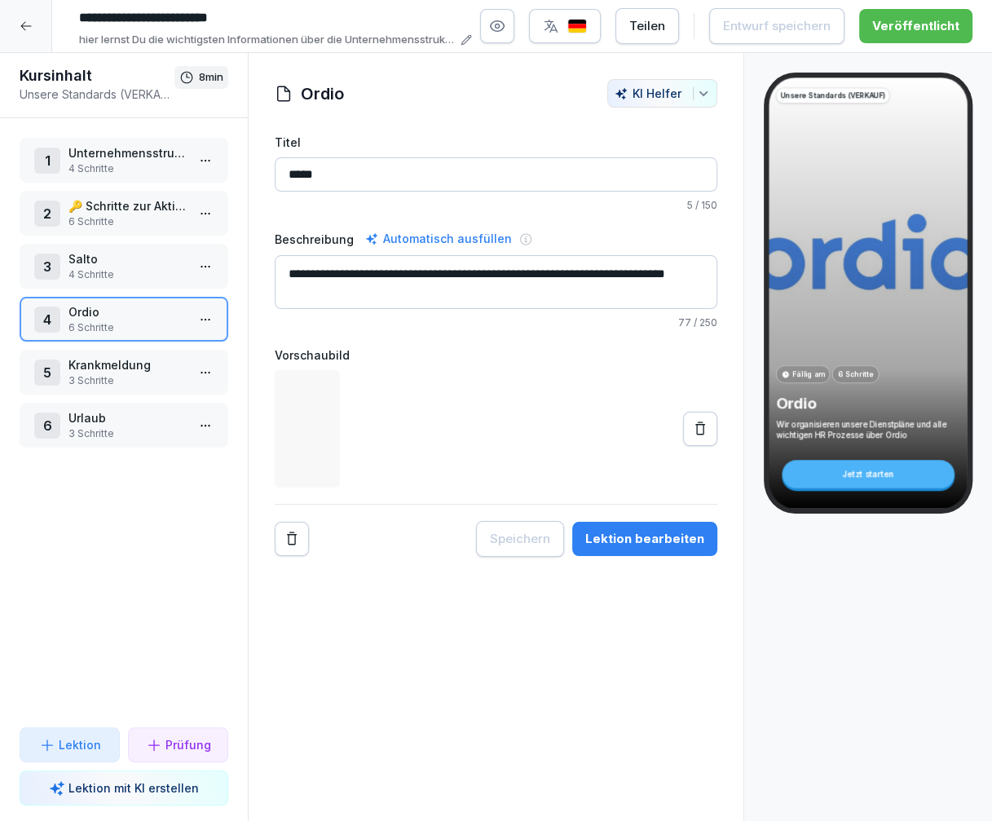
click at [120, 356] on p "Krankmeldung" at bounding box center [126, 364] width 117 height 17
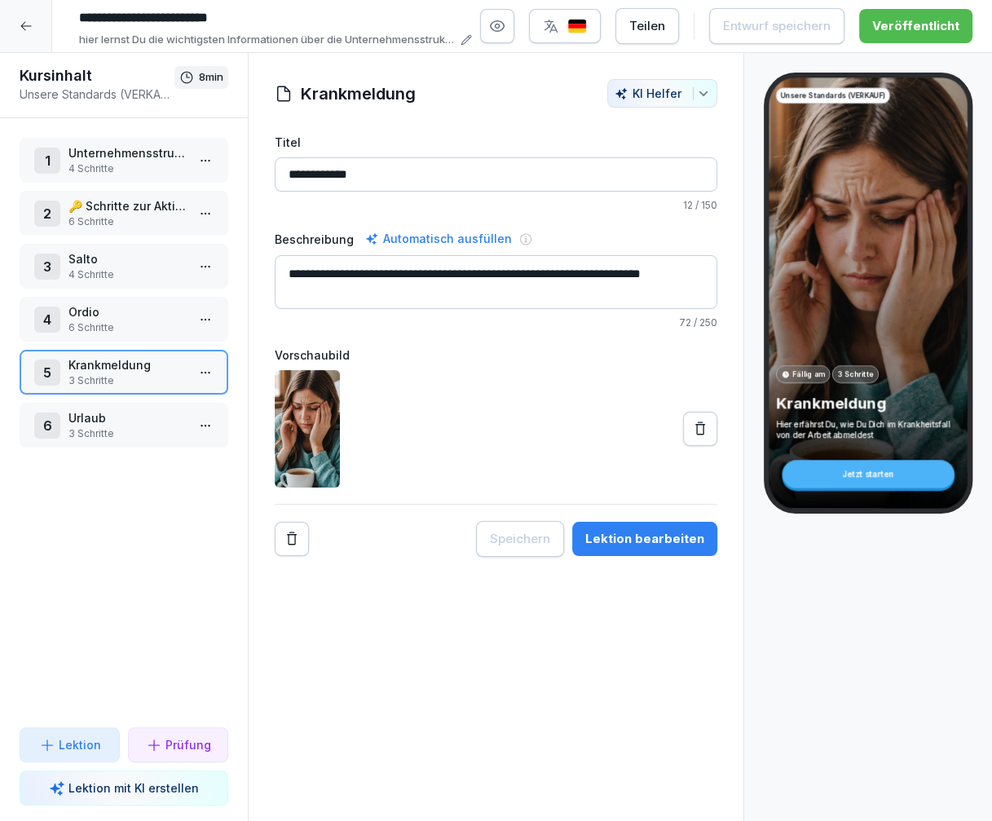
click at [118, 415] on p "Urlaub" at bounding box center [126, 417] width 117 height 17
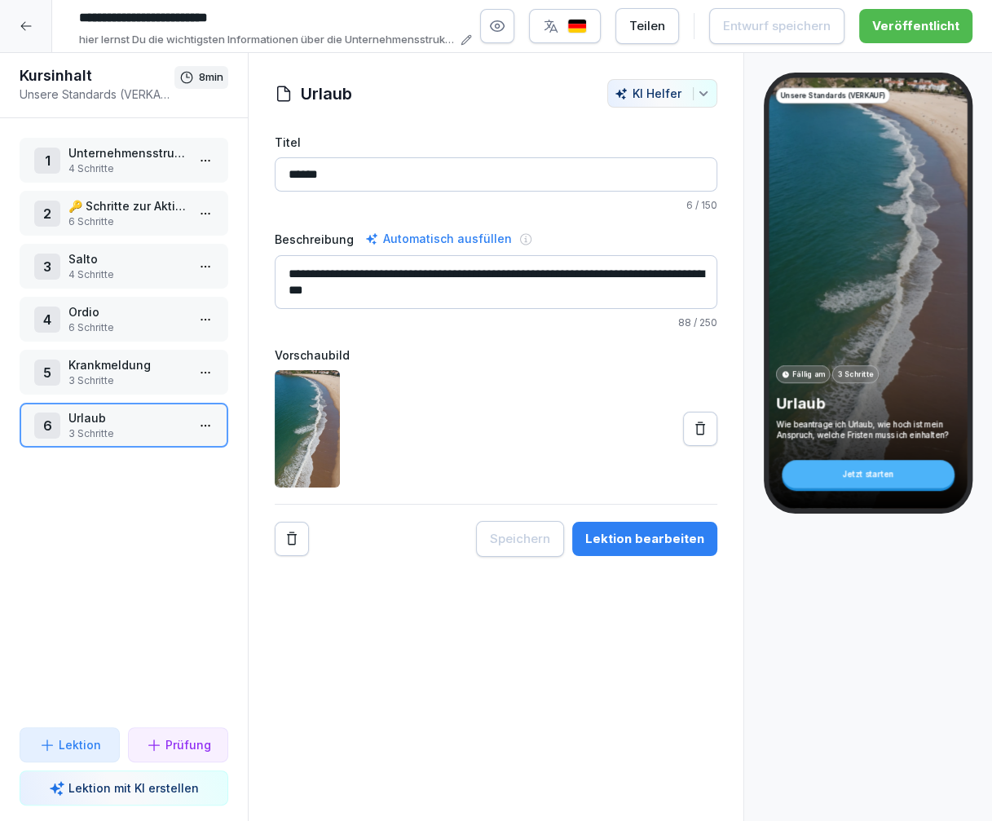
click at [57, 746] on div "Lektion" at bounding box center [70, 744] width 62 height 17
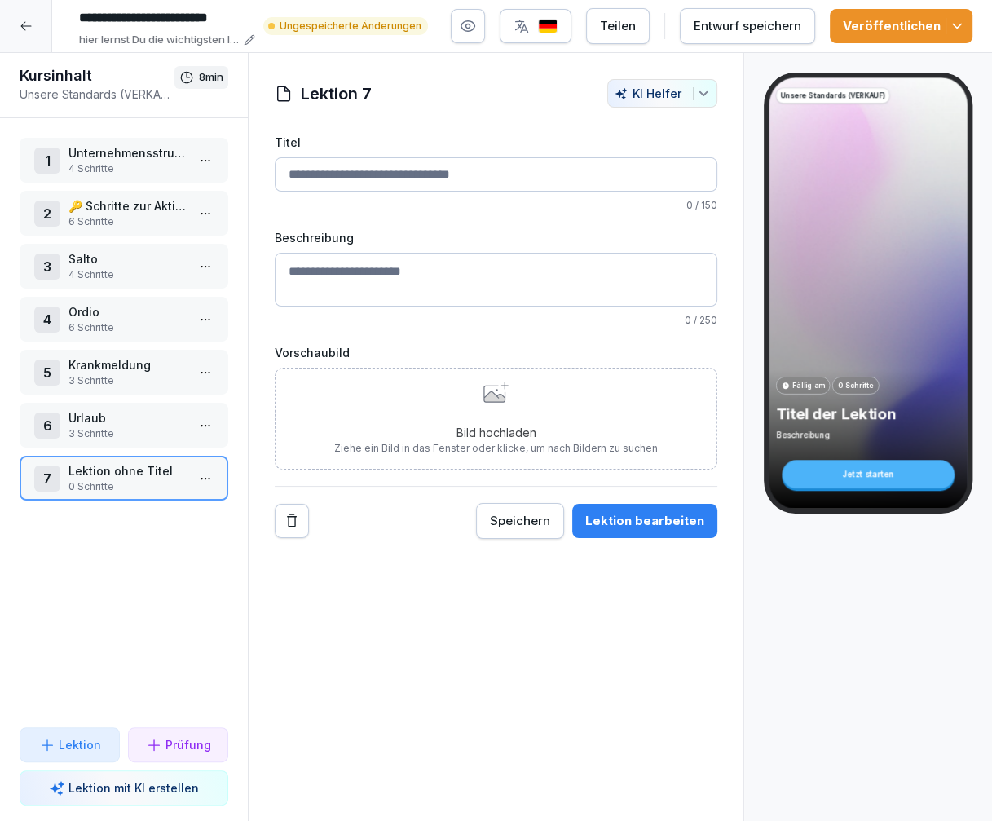
click at [310, 172] on input "Titel" at bounding box center [496, 174] width 442 height 34
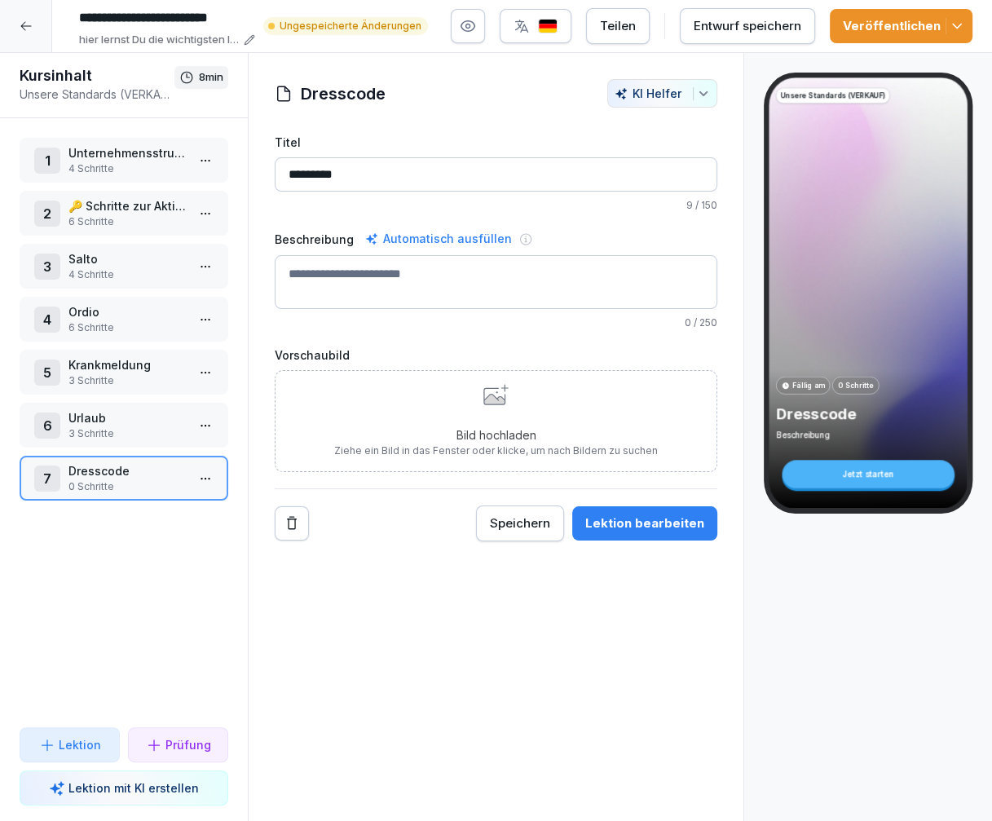
type input "*********"
click at [158, 574] on div "1 Unternehmensstruktur 4 Schritte 2 🔑 Schritte zur Aktivierung des Agenda Porta…" at bounding box center [124, 422] width 248 height 609
click at [26, 27] on icon at bounding box center [26, 26] width 13 height 13
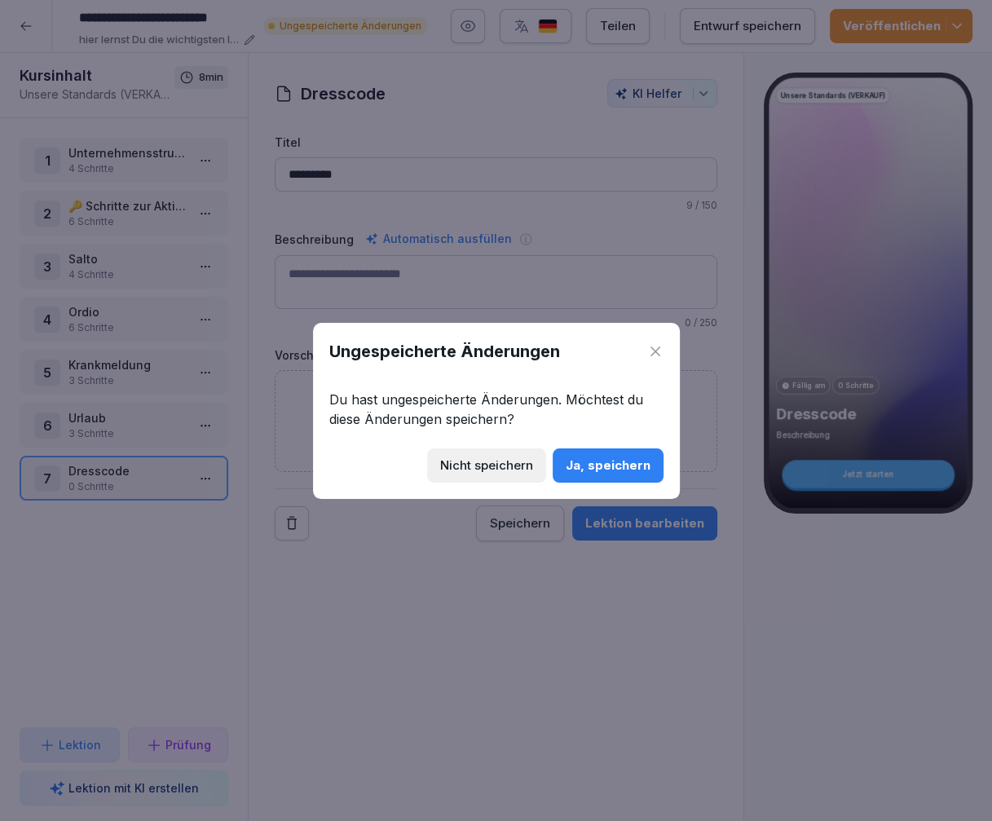
click at [598, 458] on div "Ja, speichern" at bounding box center [607, 465] width 85 height 18
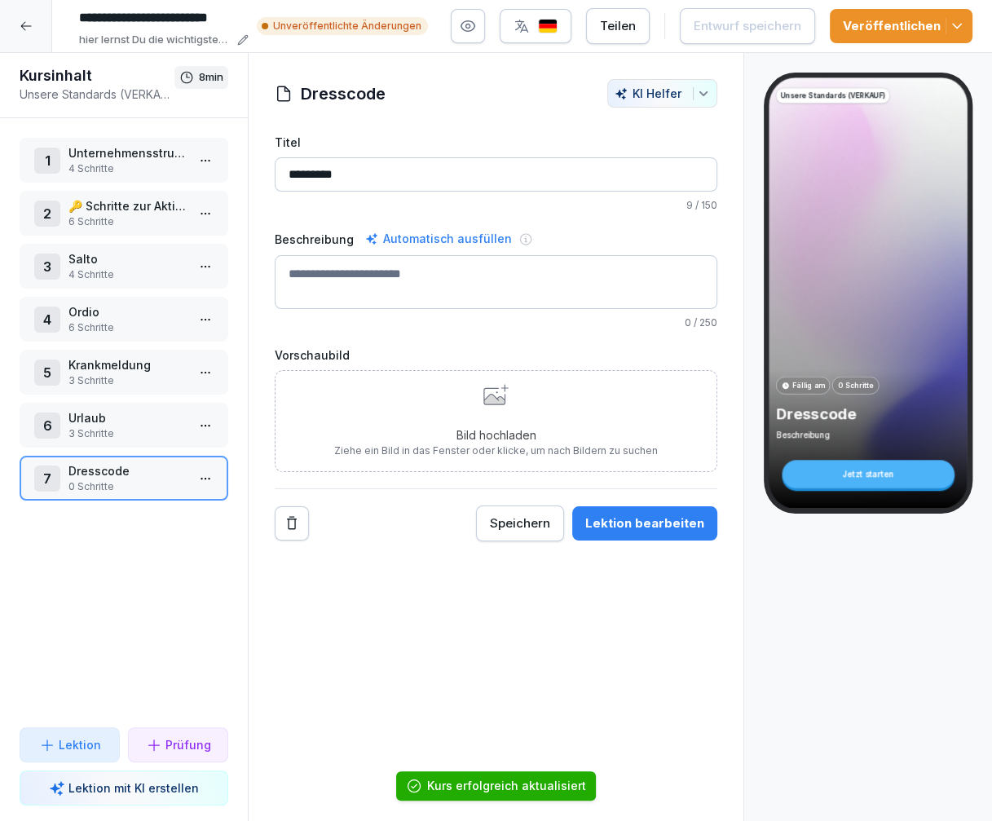
click at [31, 28] on icon at bounding box center [26, 26] width 13 height 13
